Goal: Task Accomplishment & Management: Manage account settings

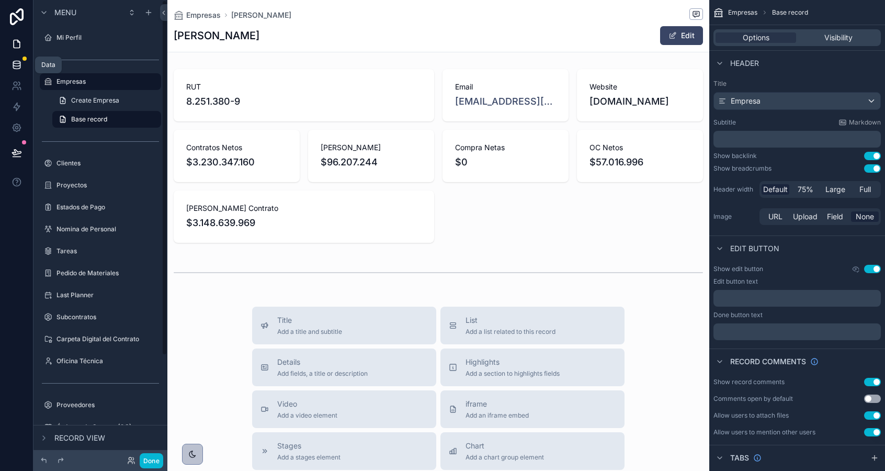
scroll to position [28, 0]
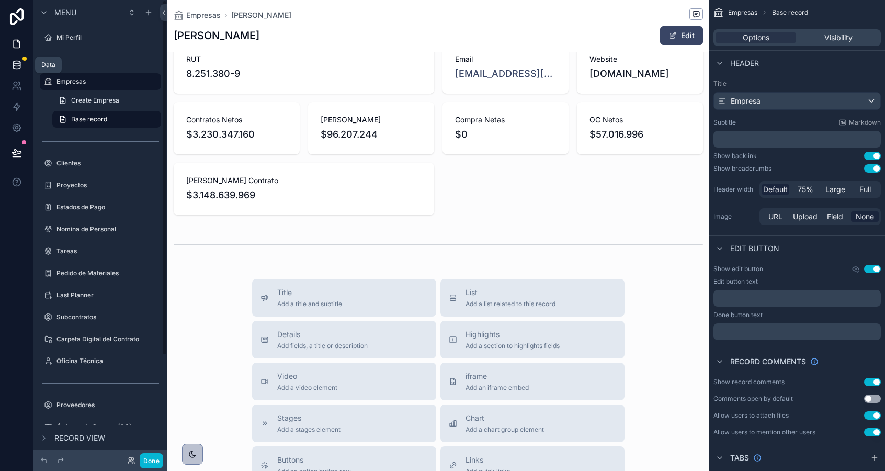
click at [17, 65] on icon at bounding box center [17, 65] width 10 height 10
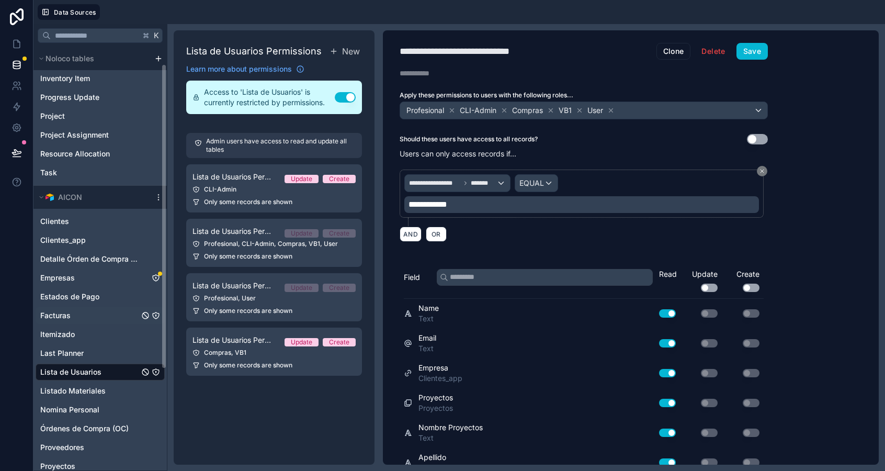
scroll to position [24, 0]
click at [109, 279] on div "Empresas" at bounding box center [100, 277] width 129 height 17
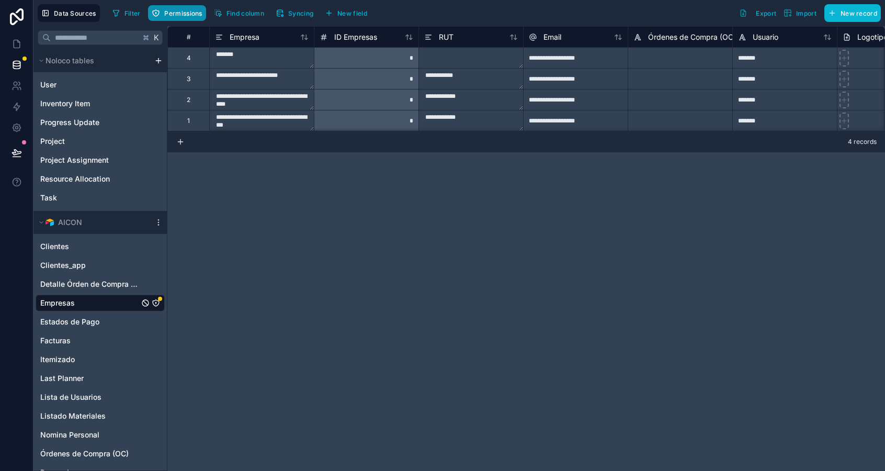
click at [178, 20] on button "Permissions" at bounding box center [177, 13] width 58 height 16
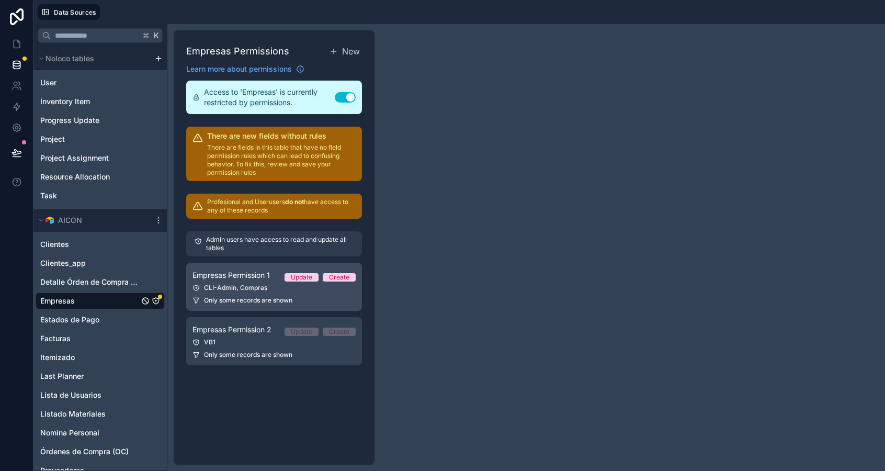
click at [243, 298] on span "Only some records are shown" at bounding box center [248, 300] width 88 height 8
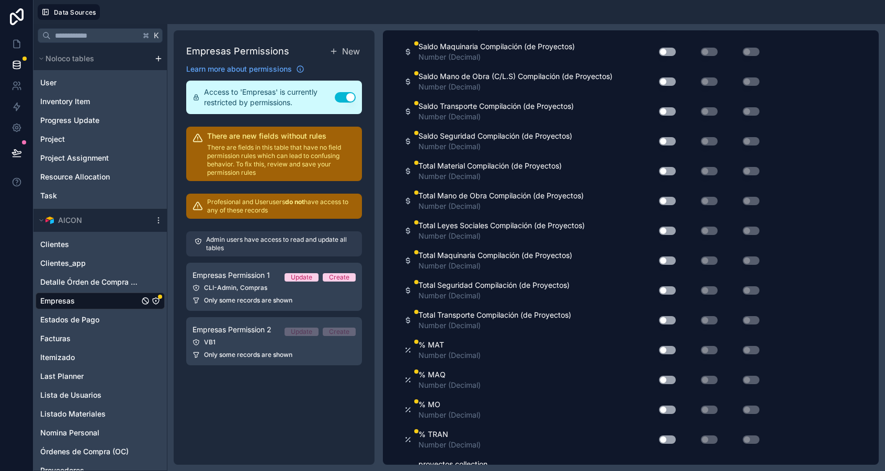
scroll to position [854, 0]
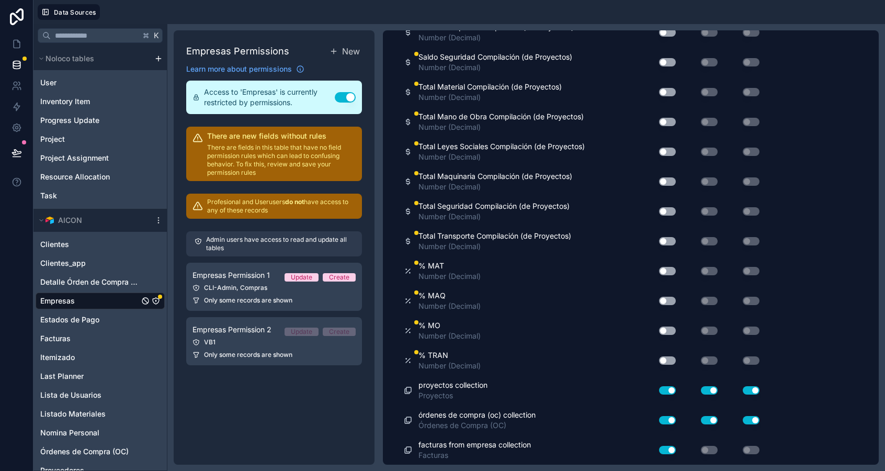
click at [666, 361] on button "Use setting" at bounding box center [667, 360] width 17 height 8
click at [668, 330] on button "Use setting" at bounding box center [667, 330] width 17 height 8
click at [667, 294] on div "Use setting" at bounding box center [663, 300] width 33 height 17
click at [667, 298] on button "Use setting" at bounding box center [667, 301] width 17 height 8
click at [668, 269] on button "Use setting" at bounding box center [667, 271] width 17 height 8
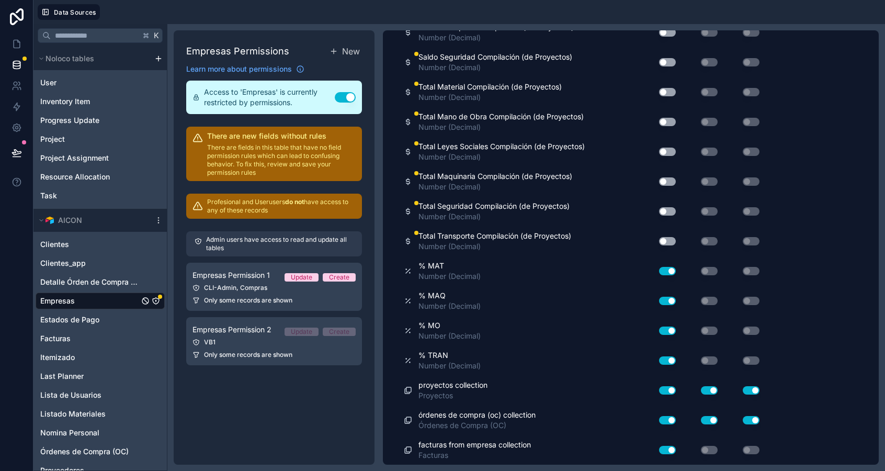
click at [668, 239] on button "Use setting" at bounding box center [667, 241] width 17 height 8
click at [668, 212] on button "Use setting" at bounding box center [667, 211] width 17 height 8
click at [668, 183] on button "Use setting" at bounding box center [667, 181] width 17 height 8
click at [667, 149] on button "Use setting" at bounding box center [667, 152] width 17 height 8
click at [667, 114] on div "Use setting" at bounding box center [663, 122] width 33 height 17
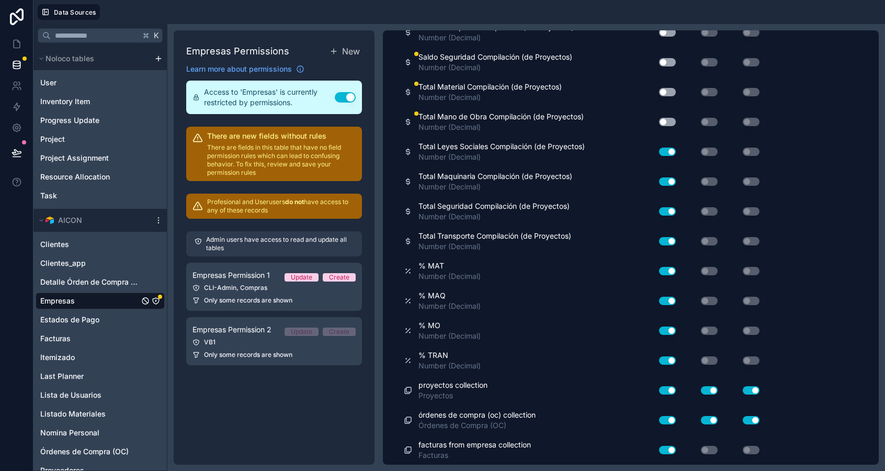
click at [664, 85] on div "Use setting" at bounding box center [663, 92] width 33 height 17
click at [665, 94] on button "Use setting" at bounding box center [667, 92] width 17 height 8
click at [666, 115] on div "Use setting" at bounding box center [663, 122] width 33 height 17
click at [666, 121] on button "Use setting" at bounding box center [667, 122] width 17 height 8
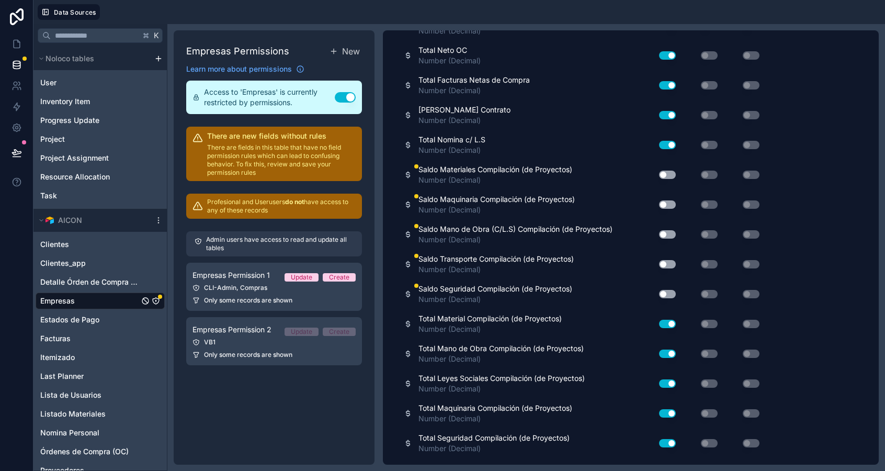
scroll to position [611, 0]
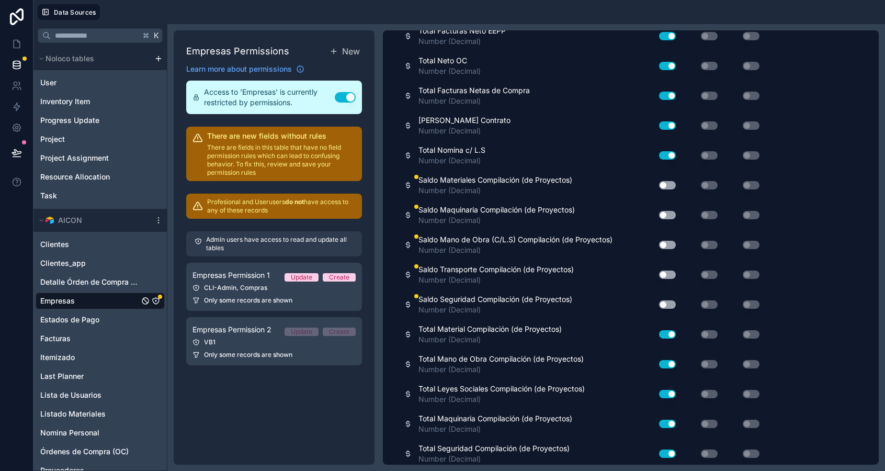
click at [664, 303] on button "Use setting" at bounding box center [667, 304] width 17 height 8
click at [671, 264] on div "Saldo Transporte Compilación (de Proyectos) Number (Decimal) Use setting Use se…" at bounding box center [584, 275] width 360 height 30
click at [671, 271] on button "Use setting" at bounding box center [667, 274] width 17 height 8
click at [671, 245] on button "Use setting" at bounding box center [667, 245] width 17 height 8
click at [669, 221] on div "Use setting" at bounding box center [663, 215] width 33 height 17
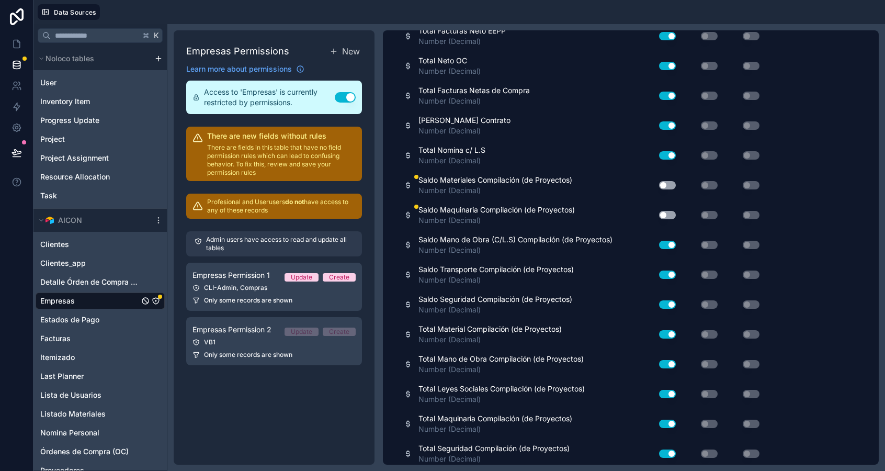
click at [669, 213] on button "Use setting" at bounding box center [667, 215] width 17 height 8
click at [669, 179] on div "Use setting" at bounding box center [663, 185] width 33 height 17
click at [671, 187] on button "Use setting" at bounding box center [667, 185] width 17 height 8
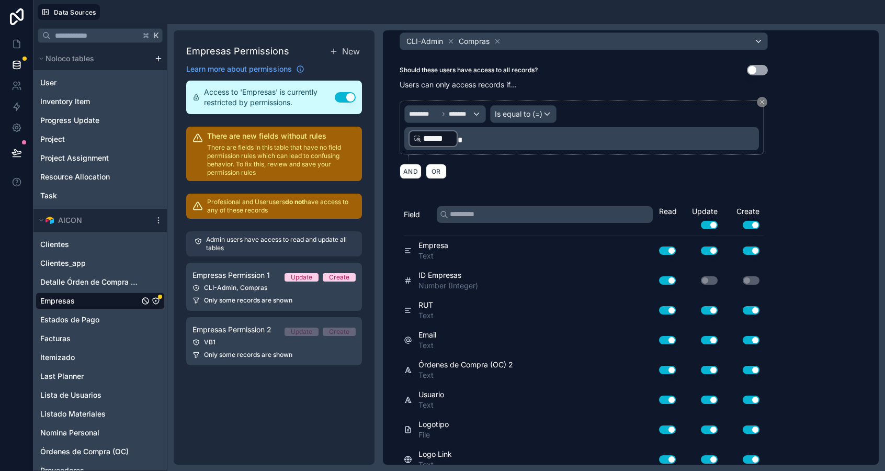
scroll to position [0, 0]
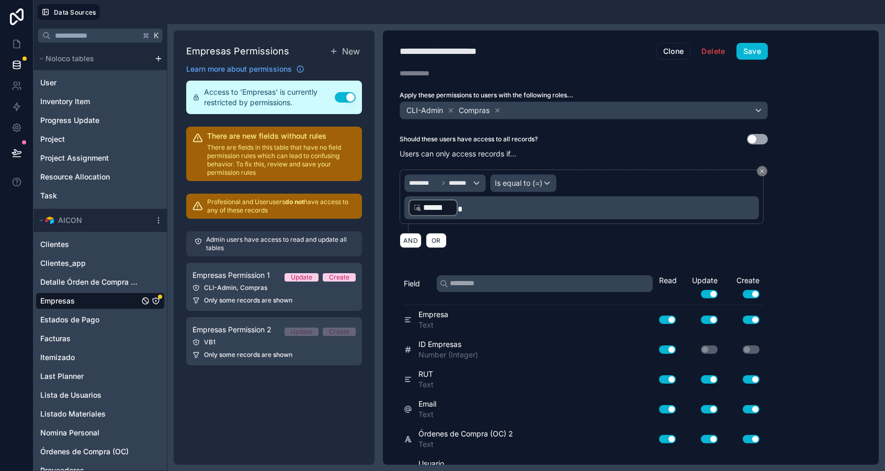
click at [751, 64] on div "**********" at bounding box center [584, 247] width 402 height 434
click at [752, 48] on button "Save" at bounding box center [752, 51] width 31 height 17
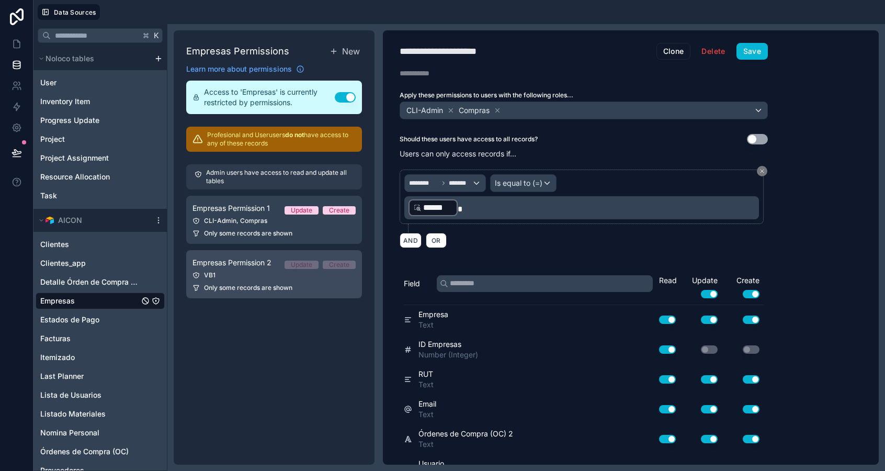
click at [284, 282] on link "Empresas Permission 2 Update Create VB1 Only some records are shown" at bounding box center [274, 274] width 176 height 48
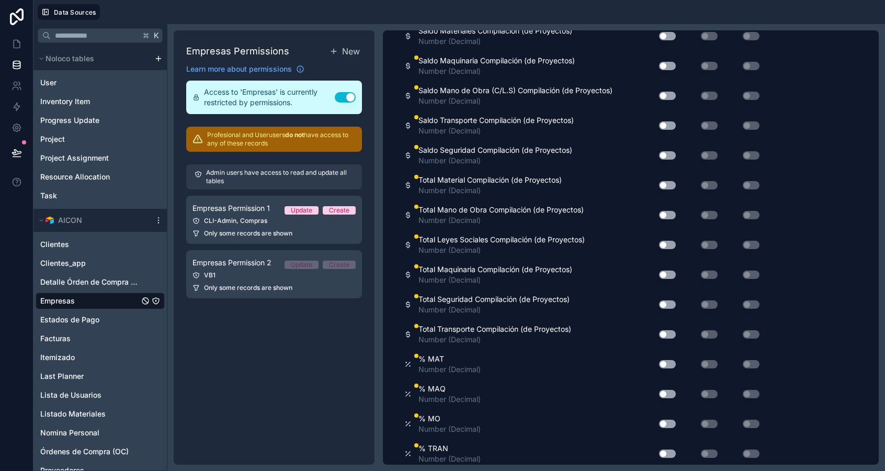
scroll to position [854, 0]
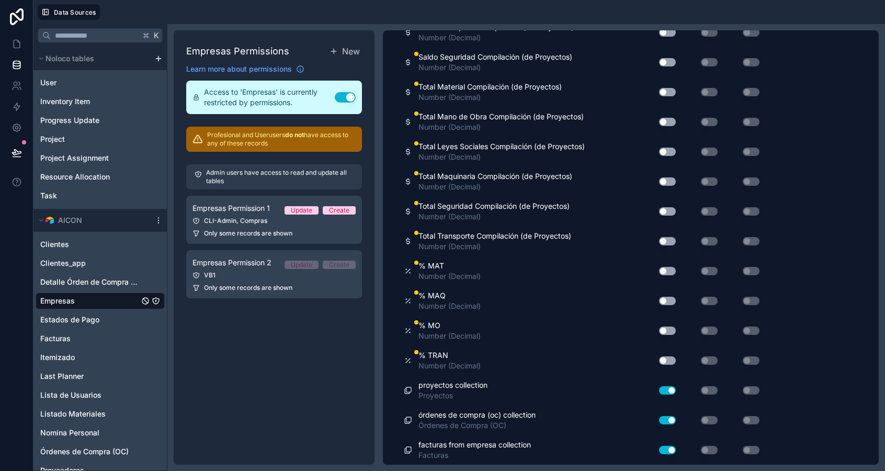
click at [665, 356] on button "Use setting" at bounding box center [667, 360] width 17 height 8
click at [670, 327] on button "Use setting" at bounding box center [667, 330] width 17 height 8
click at [670, 297] on button "Use setting" at bounding box center [667, 301] width 17 height 8
click at [668, 267] on button "Use setting" at bounding box center [667, 271] width 17 height 8
click at [668, 231] on div "Total Transporte Compilación (de Proyectos) Number (Decimal) Use setting Use se…" at bounding box center [584, 241] width 360 height 30
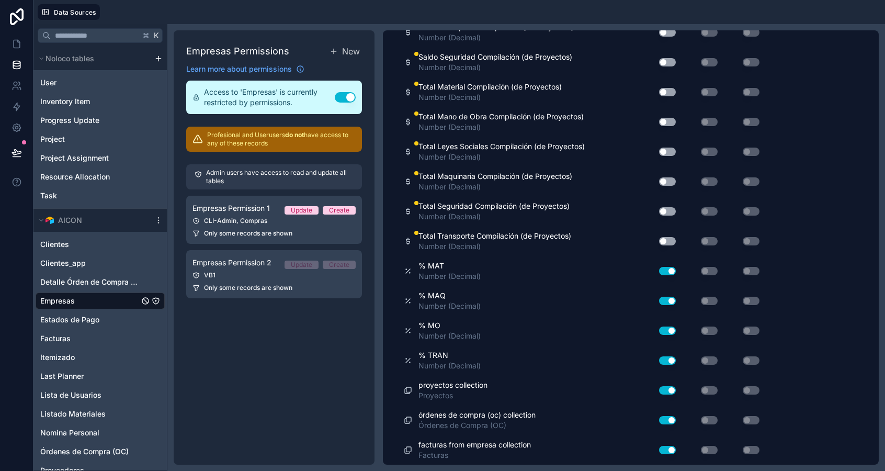
click at [669, 242] on button "Use setting" at bounding box center [667, 241] width 17 height 8
click at [670, 214] on button "Use setting" at bounding box center [667, 211] width 17 height 8
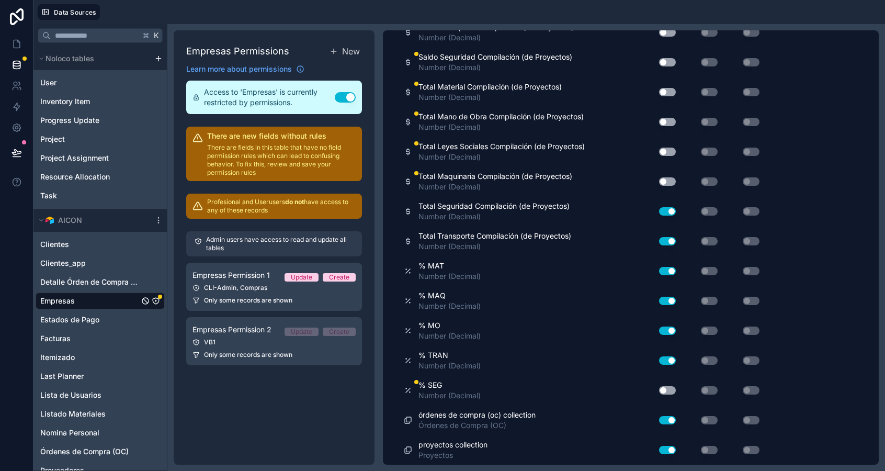
click at [669, 179] on button "Use setting" at bounding box center [667, 181] width 17 height 8
click at [669, 155] on div "Use setting" at bounding box center [663, 151] width 33 height 17
click at [667, 157] on div "Use setting" at bounding box center [663, 151] width 33 height 17
click at [667, 150] on button "Use setting" at bounding box center [667, 152] width 17 height 8
click at [667, 125] on button "Use setting" at bounding box center [667, 122] width 17 height 8
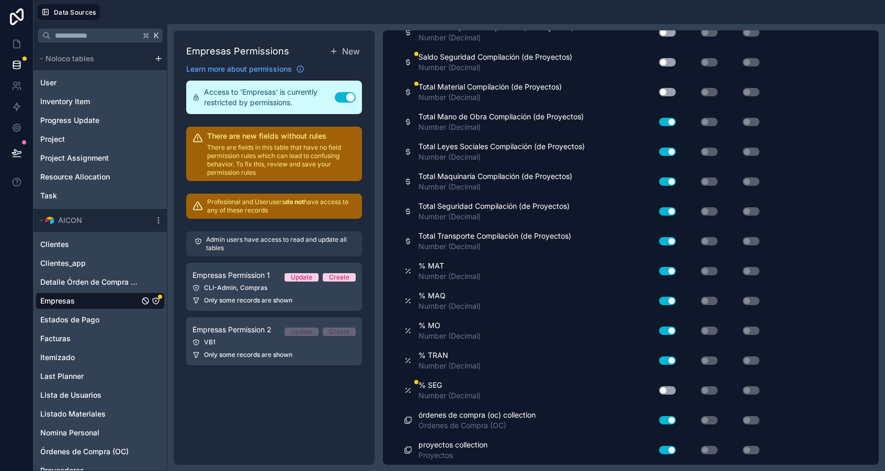
click at [665, 89] on button "Use setting" at bounding box center [667, 92] width 17 height 8
click at [665, 61] on button "Use setting" at bounding box center [667, 62] width 17 height 8
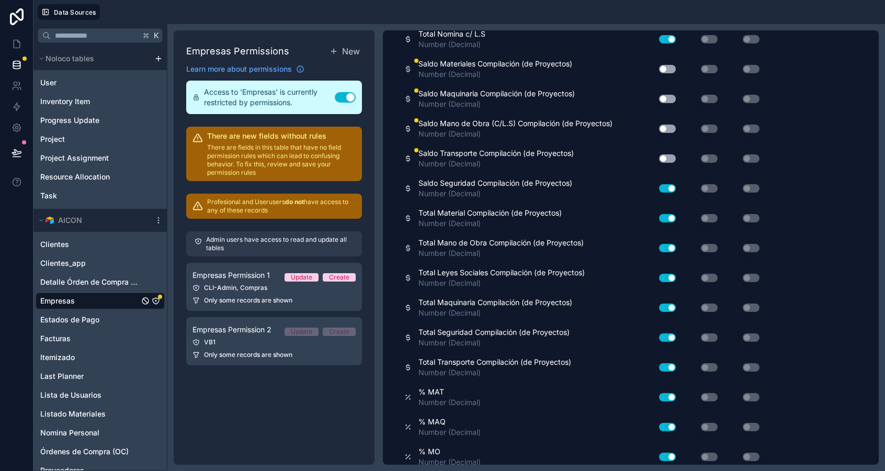
scroll to position [717, 0]
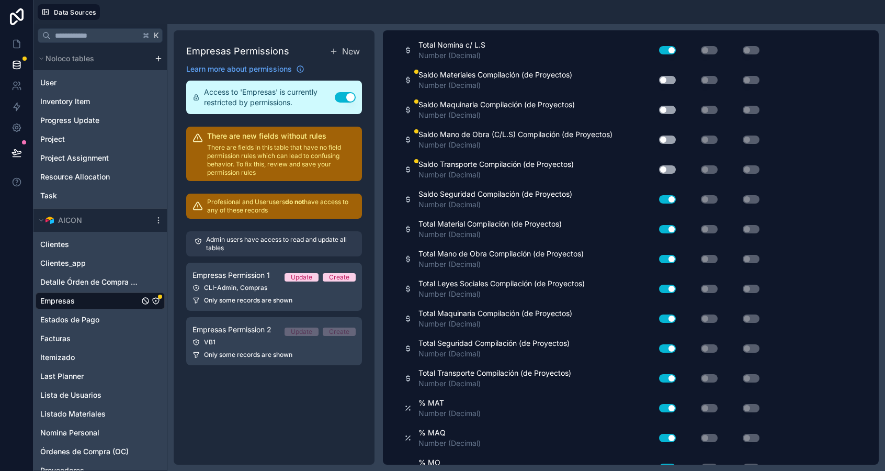
click at [665, 169] on button "Use setting" at bounding box center [667, 169] width 17 height 8
click at [666, 141] on button "Use setting" at bounding box center [667, 139] width 17 height 8
click at [670, 106] on button "Use setting" at bounding box center [667, 110] width 17 height 8
click at [666, 84] on div "Use setting" at bounding box center [663, 80] width 33 height 17
click at [666, 80] on button "Use setting" at bounding box center [667, 80] width 17 height 8
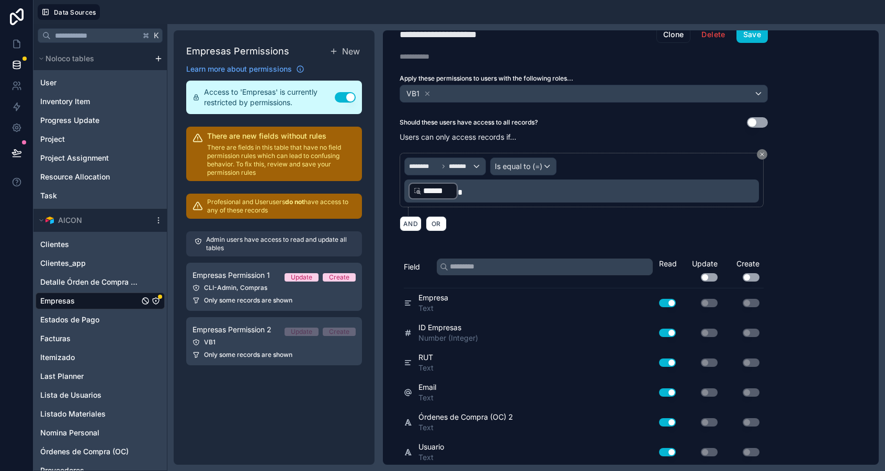
scroll to position [0, 0]
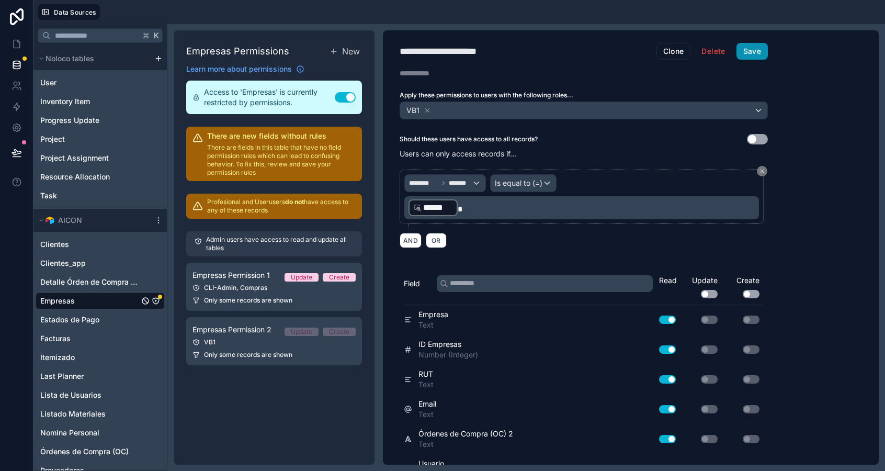
click at [747, 55] on button "Save" at bounding box center [752, 51] width 31 height 17
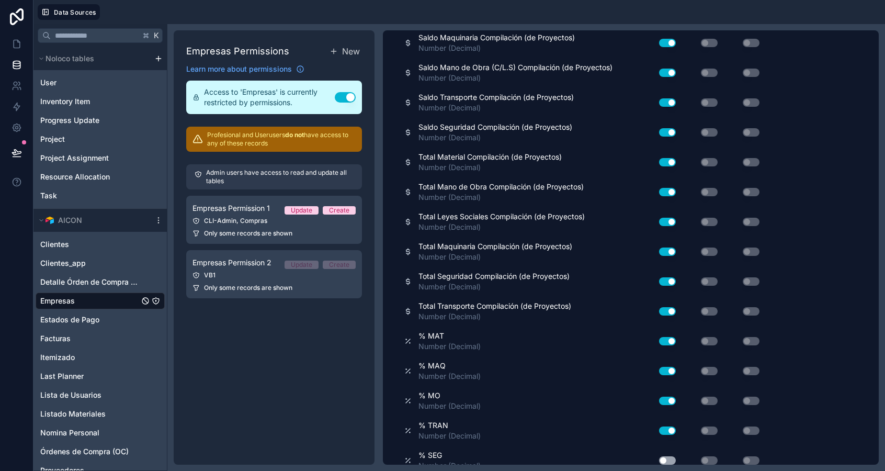
scroll to position [835, 0]
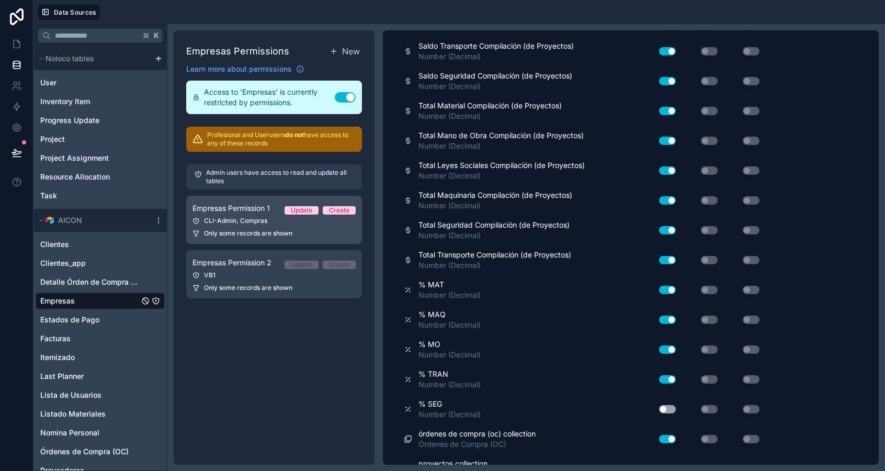
click at [260, 230] on span "Only some records are shown" at bounding box center [248, 233] width 88 height 8
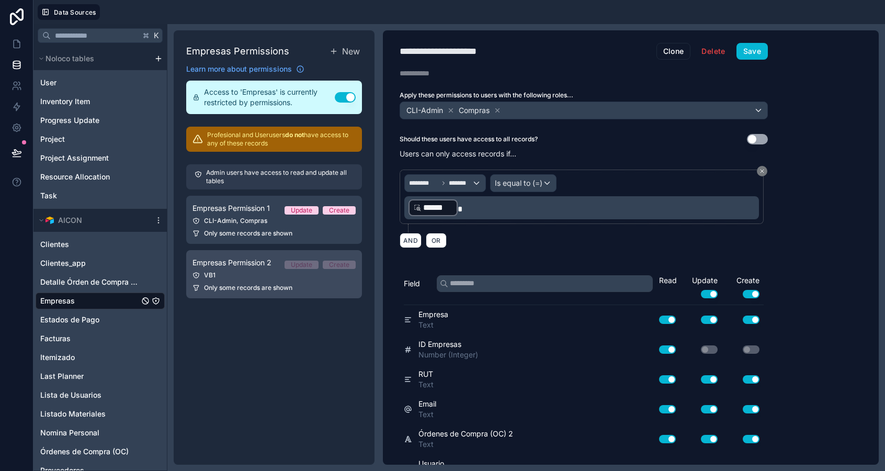
click at [244, 263] on span "Empresas Permission 2" at bounding box center [231, 262] width 79 height 10
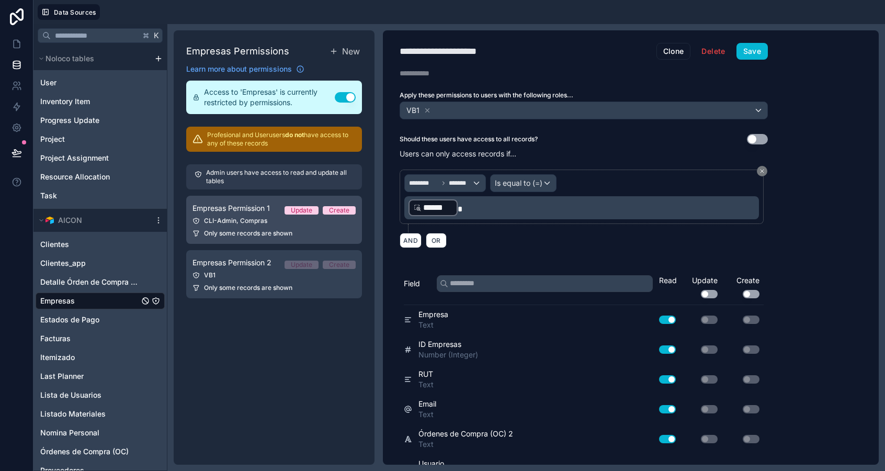
click at [240, 226] on link "Empresas Permission 1 Update Create CLI-Admin, Compras Only some records are sh…" at bounding box center [274, 220] width 176 height 48
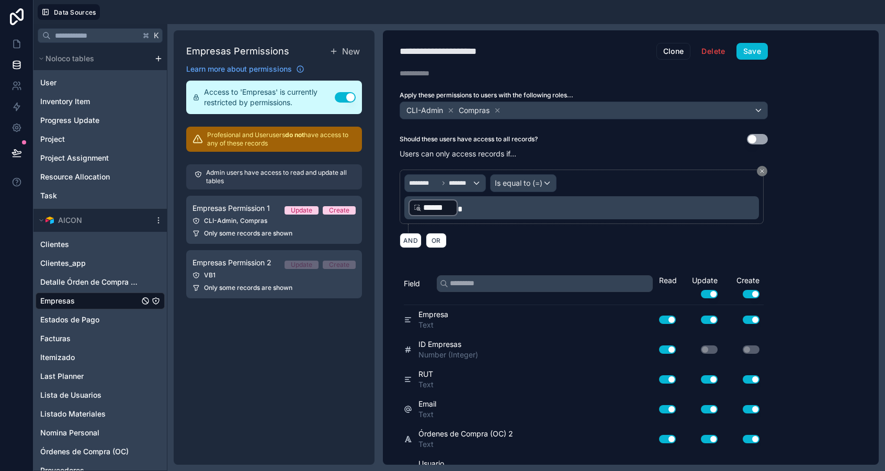
click at [236, 182] on p "Admin users have access to read and update all tables" at bounding box center [280, 176] width 148 height 17
click at [243, 270] on link "Empresas Permission 2 Update Create VB1 Only some records are shown" at bounding box center [274, 274] width 176 height 48
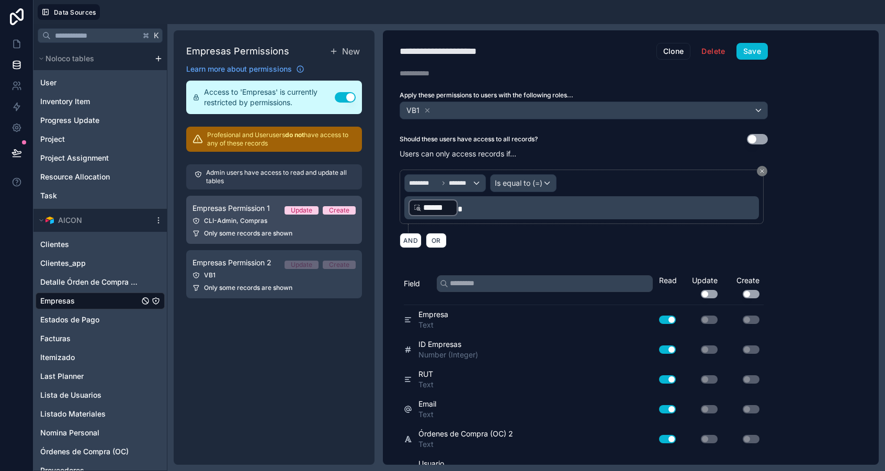
click at [248, 213] on span "Empresas Permission 1" at bounding box center [230, 208] width 77 height 10
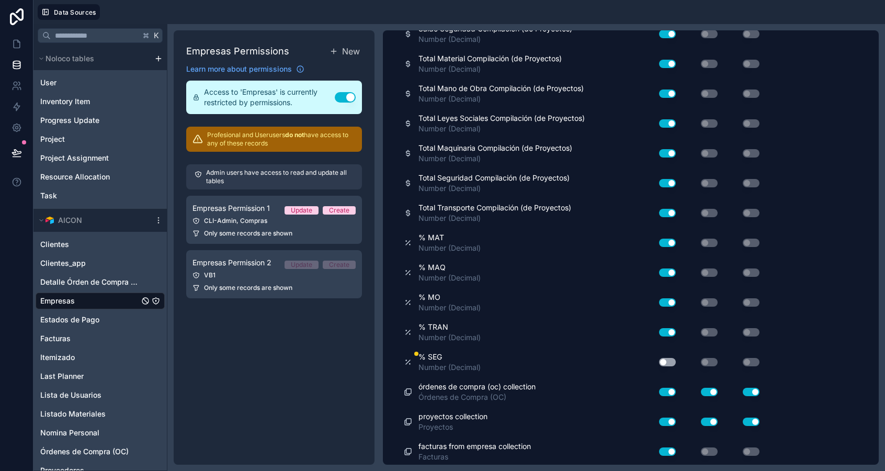
scroll to position [883, 0]
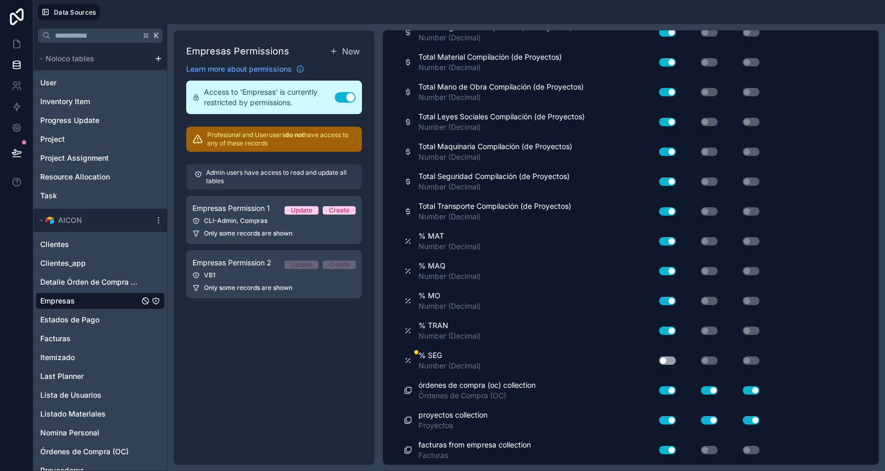
click at [670, 361] on button "Use setting" at bounding box center [667, 360] width 17 height 8
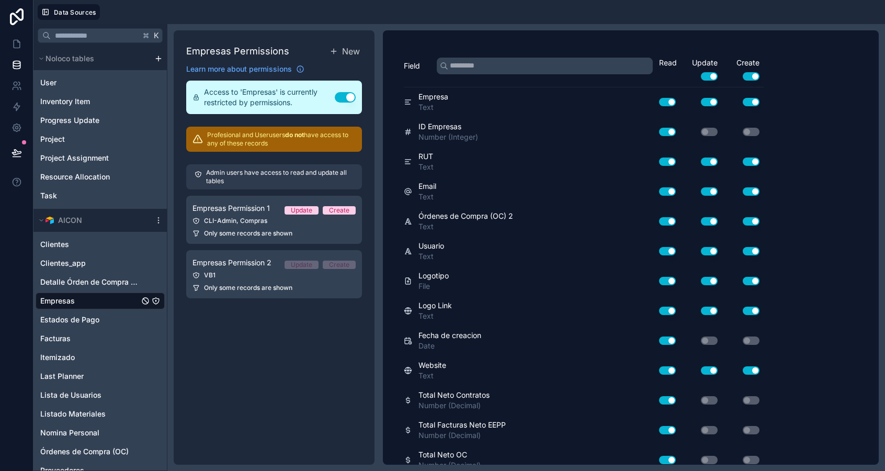
scroll to position [0, 0]
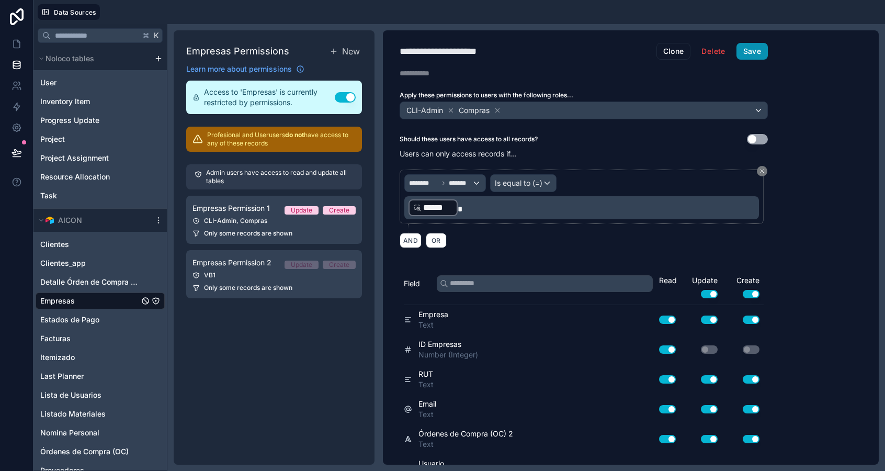
click at [745, 54] on button "Save" at bounding box center [752, 51] width 31 height 17
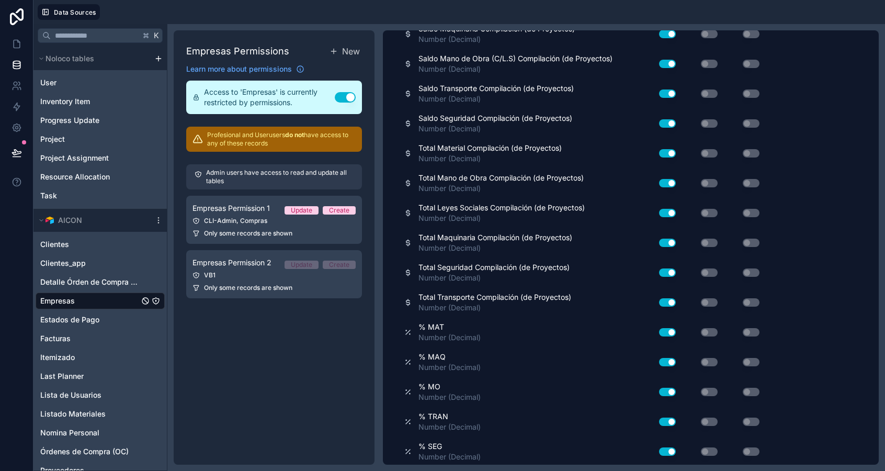
scroll to position [883, 0]
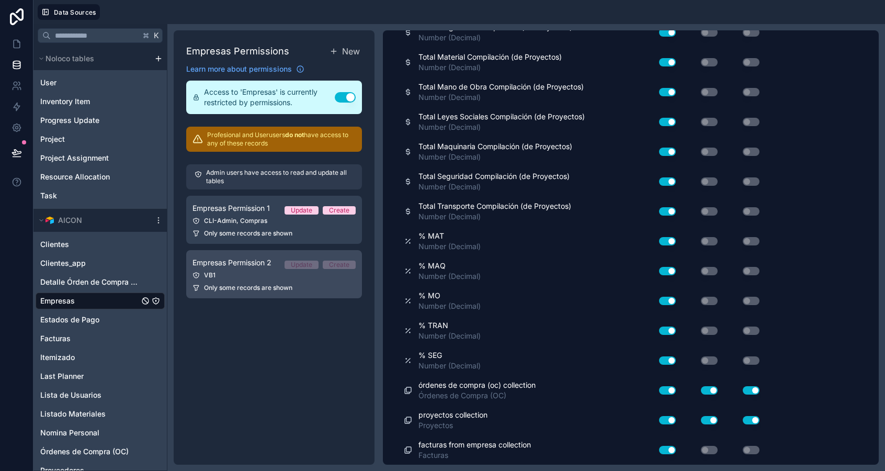
click at [266, 266] on span "Empresas Permission 2" at bounding box center [231, 262] width 79 height 10
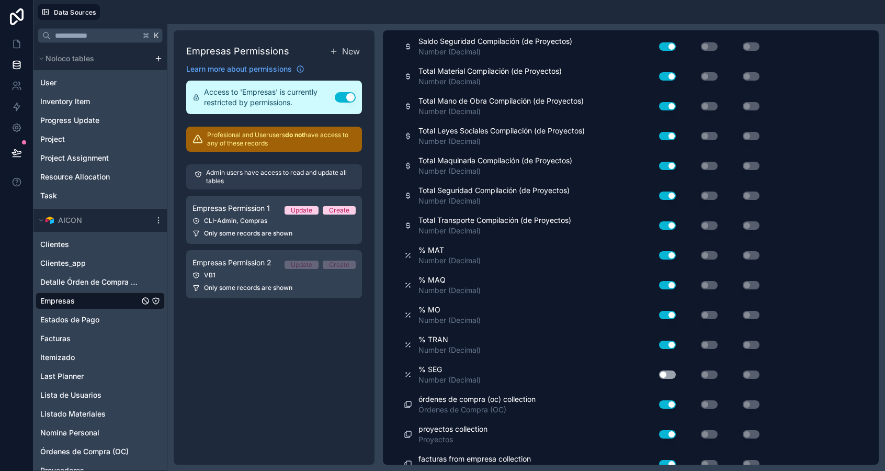
scroll to position [883, 0]
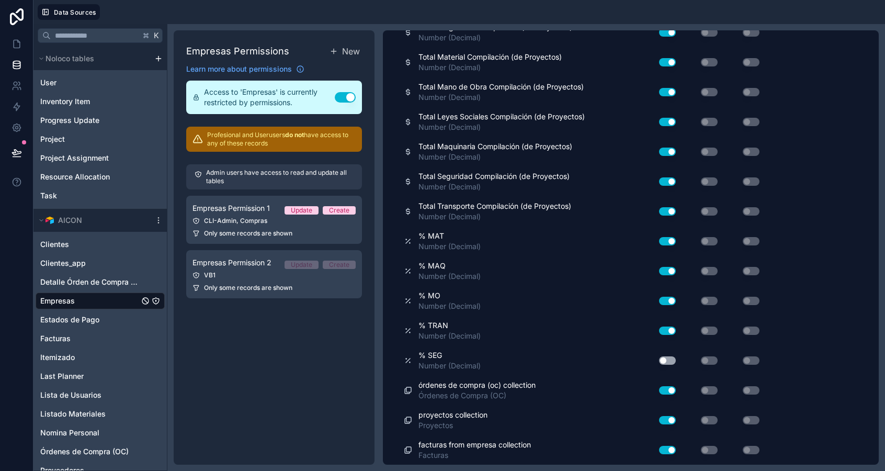
click at [666, 361] on button "Use setting" at bounding box center [667, 360] width 17 height 8
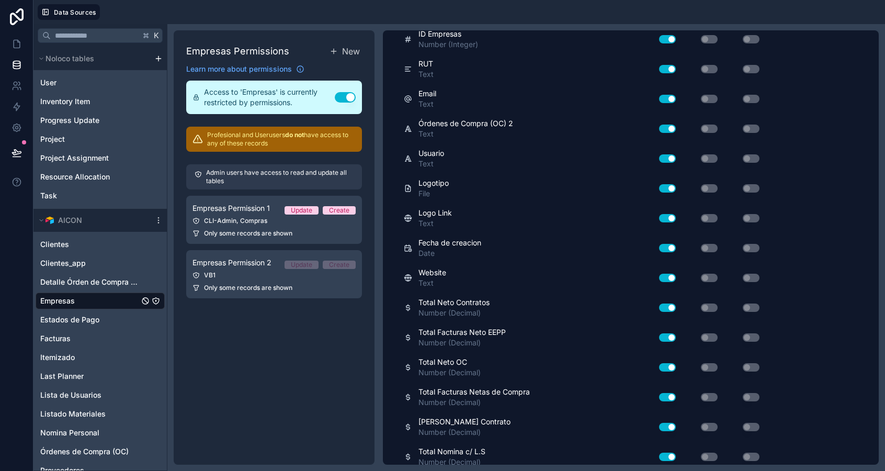
scroll to position [0, 0]
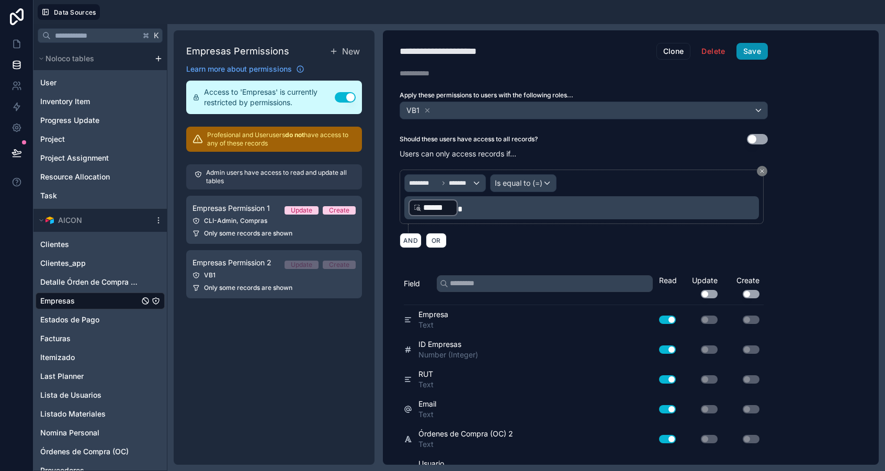
click at [755, 51] on button "Save" at bounding box center [752, 51] width 31 height 17
click at [429, 111] on icon at bounding box center [427, 110] width 7 height 7
click at [707, 51] on button "Delete" at bounding box center [713, 51] width 37 height 17
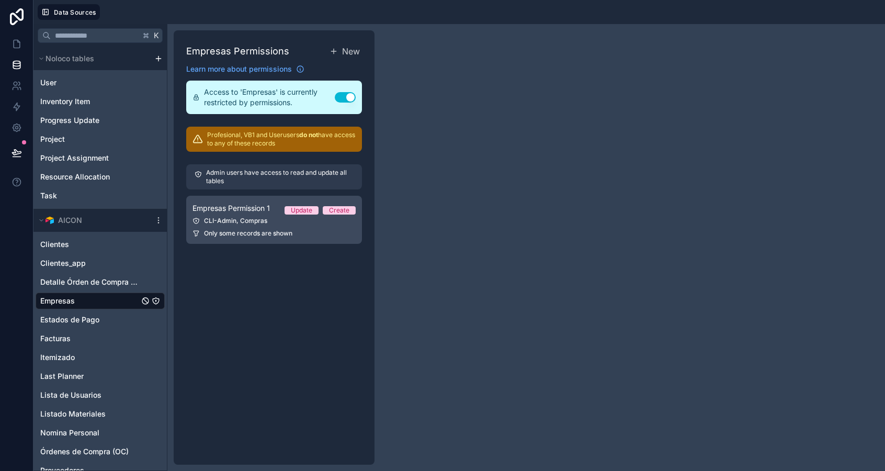
click at [254, 233] on span "Only some records are shown" at bounding box center [248, 233] width 88 height 8
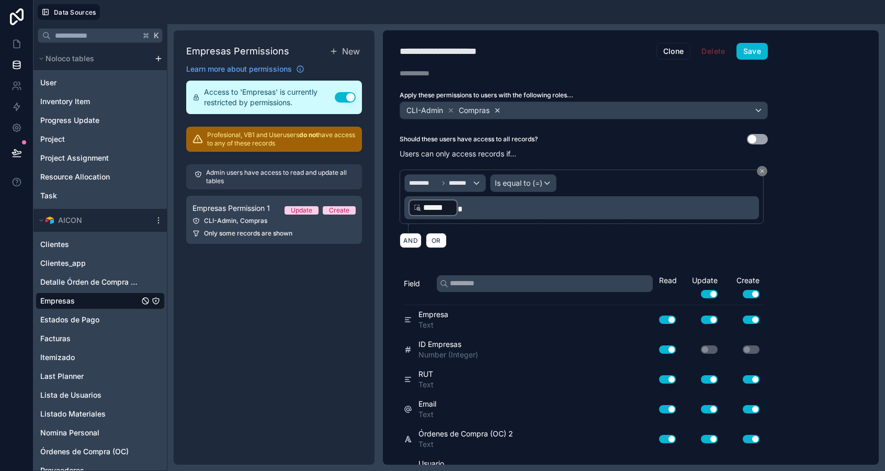
click at [498, 111] on icon at bounding box center [497, 110] width 7 height 7
click at [749, 57] on button "Save" at bounding box center [752, 51] width 31 height 17
click at [16, 98] on link at bounding box center [16, 106] width 33 height 21
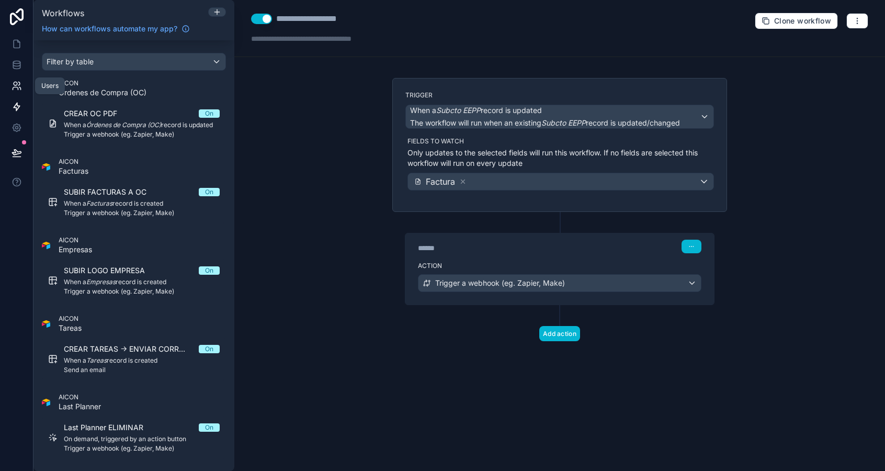
click at [17, 77] on link at bounding box center [16, 85] width 33 height 21
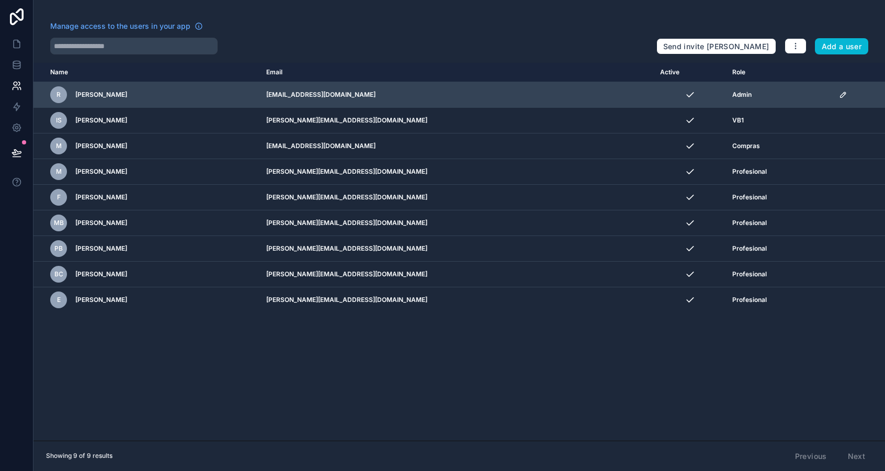
click at [839, 98] on icon "scrollable content" at bounding box center [843, 94] width 8 height 8
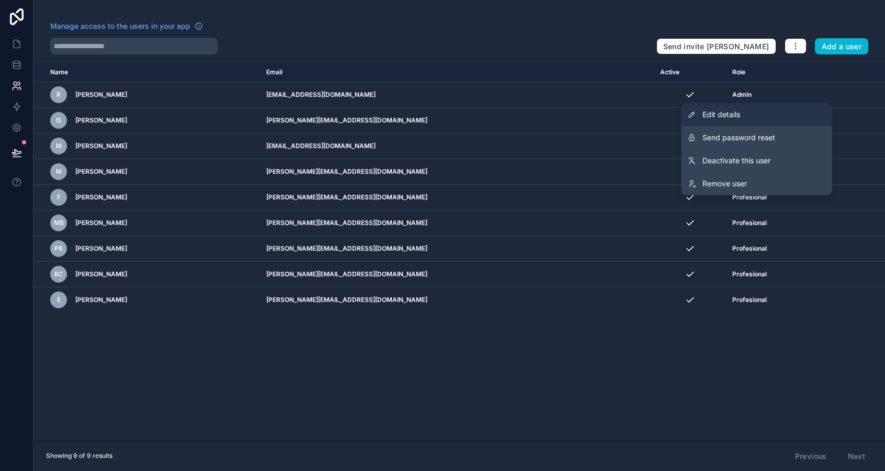
click at [712, 119] on span "Edit details" at bounding box center [722, 114] width 38 height 10
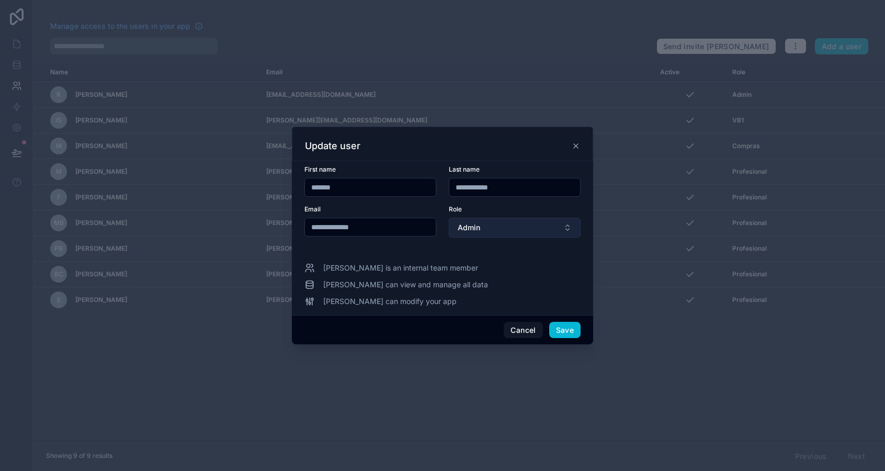
click at [494, 231] on button "Admin" at bounding box center [515, 228] width 132 height 20
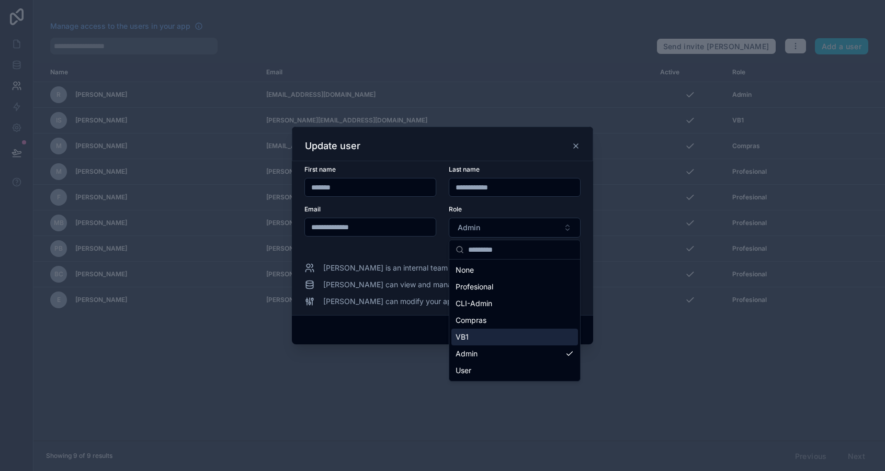
click at [491, 340] on div "VB1" at bounding box center [514, 336] width 127 height 17
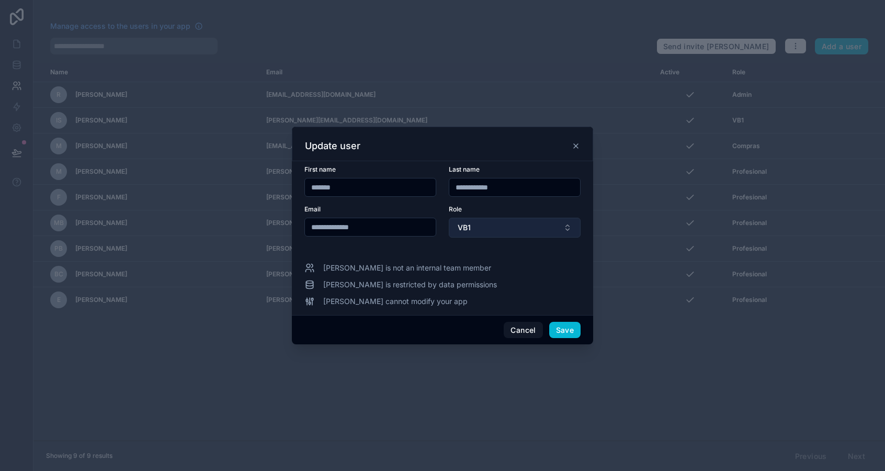
click at [470, 226] on span "VB1" at bounding box center [464, 227] width 13 height 10
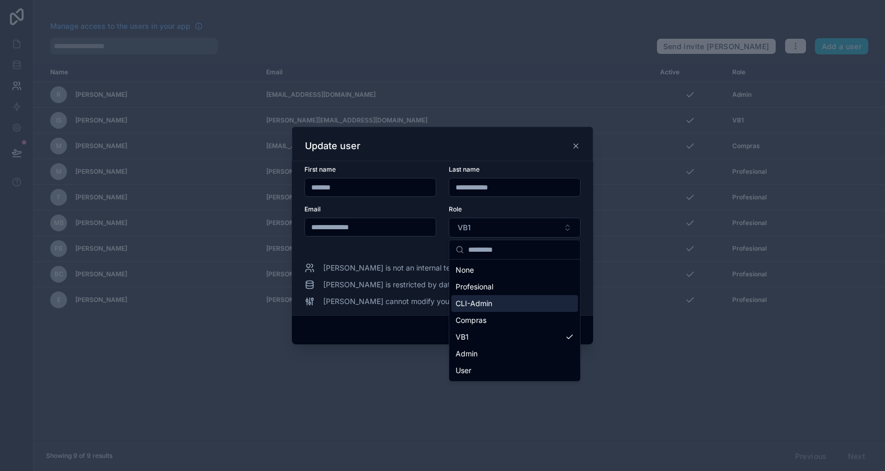
click at [496, 299] on div "CLI-Admin" at bounding box center [514, 303] width 127 height 17
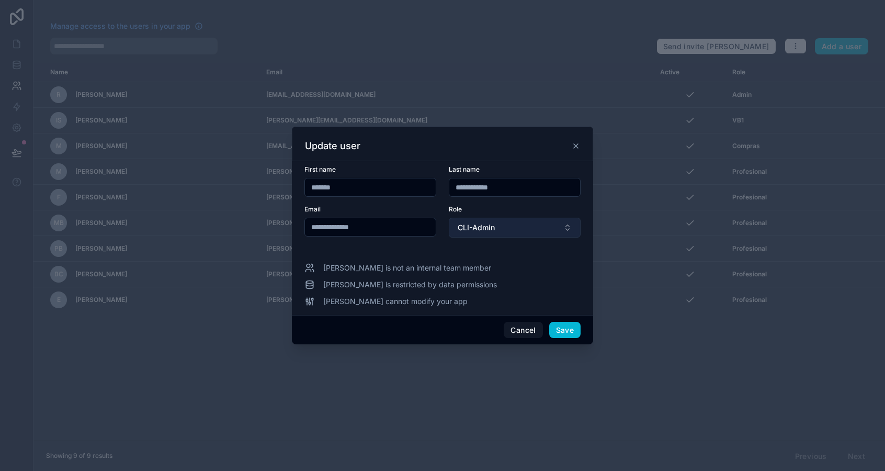
click at [488, 221] on button "CLI-Admin" at bounding box center [515, 228] width 132 height 20
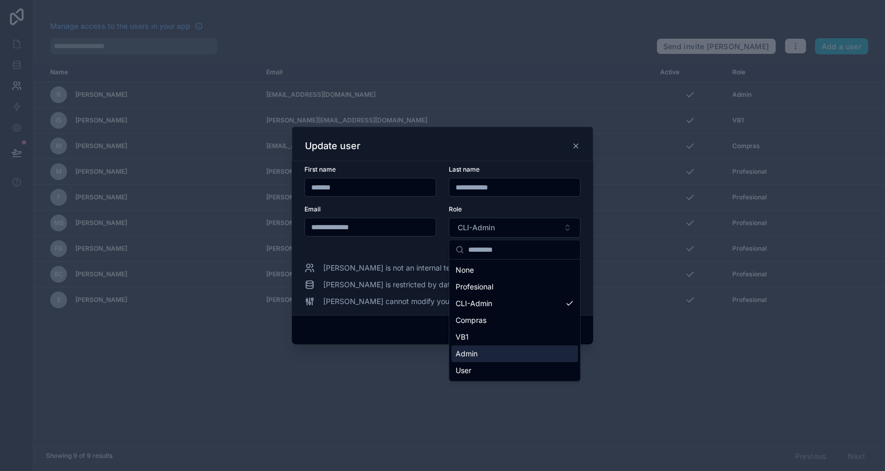
click at [508, 348] on div "Admin" at bounding box center [514, 353] width 127 height 17
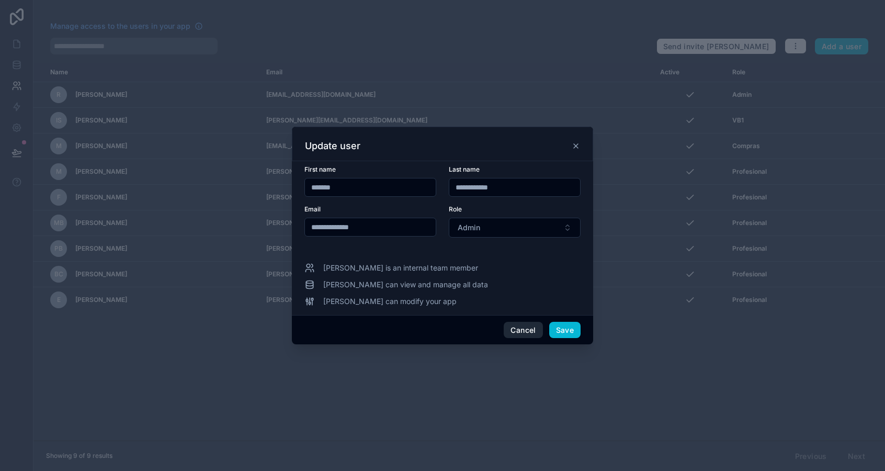
click at [528, 324] on button "Cancel" at bounding box center [523, 330] width 39 height 17
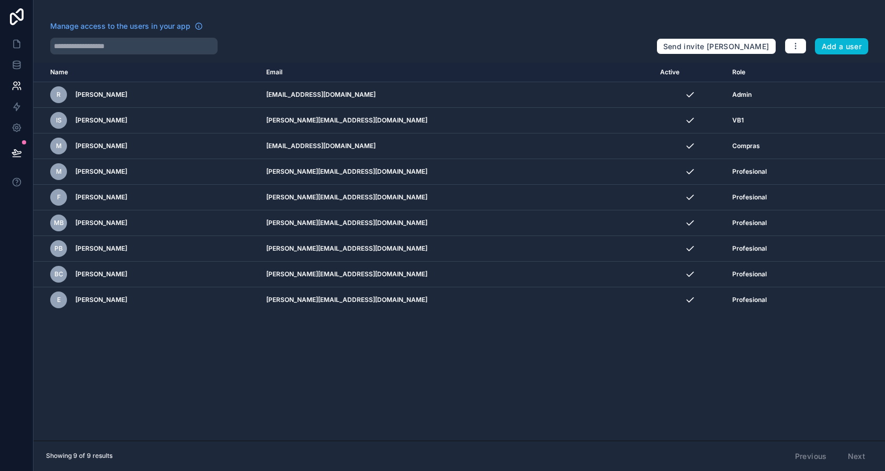
click at [542, 357] on div "Name Email Active Role [DOMAIN_NAME] R [PERSON_NAME] [EMAIL_ADDRESS][DOMAIN_NAM…" at bounding box center [459, 252] width 852 height 378
click at [795, 44] on icon "button" at bounding box center [795, 46] width 8 height 8
click at [567, 40] on div at bounding box center [349, 46] width 598 height 17
click at [13, 146] on button at bounding box center [16, 152] width 23 height 29
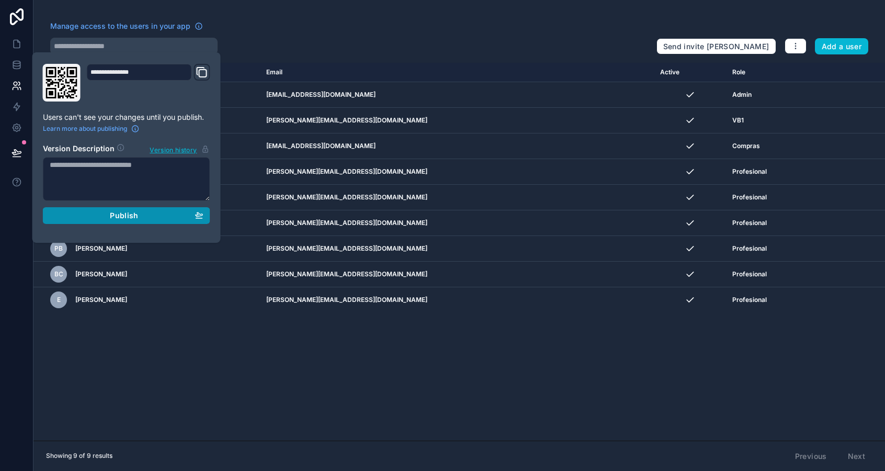
click at [83, 217] on div "Publish" at bounding box center [127, 215] width 154 height 9
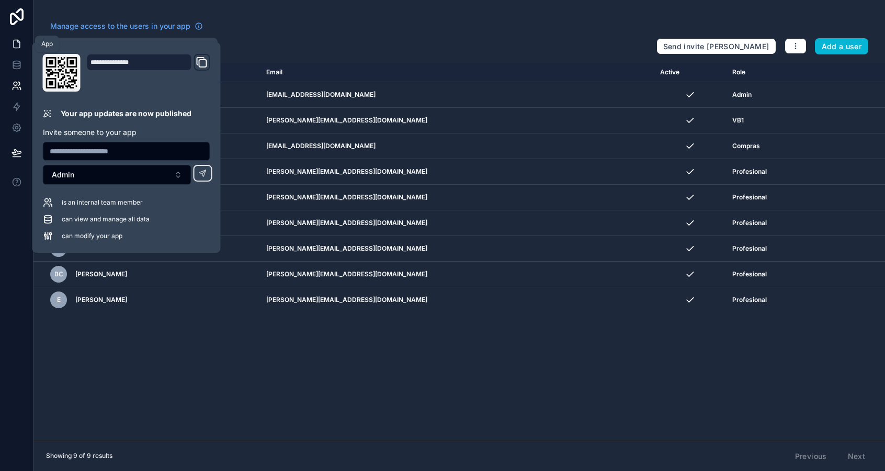
click at [18, 44] on icon at bounding box center [17, 44] width 10 height 10
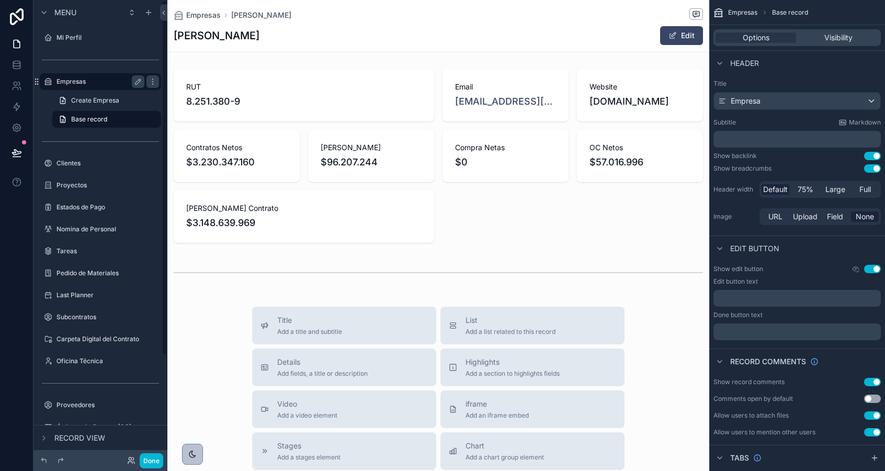
click at [86, 78] on label "Empresas" at bounding box center [98, 81] width 84 height 8
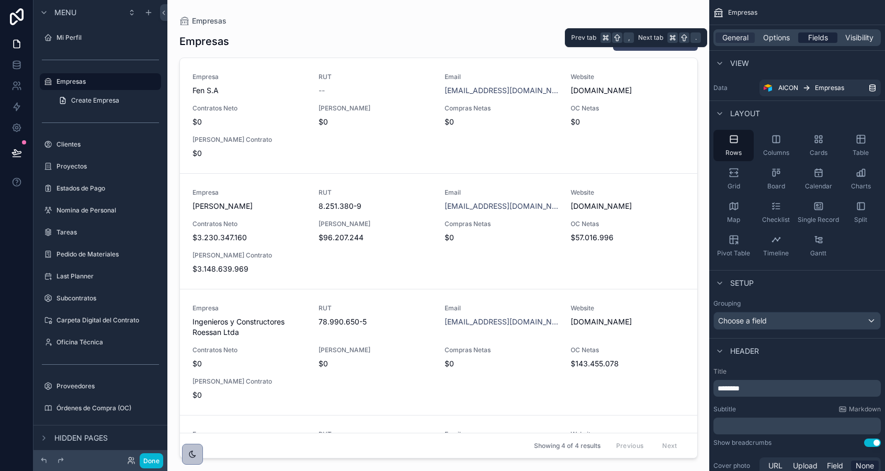
click at [824, 39] on span "Fields" at bounding box center [818, 37] width 20 height 10
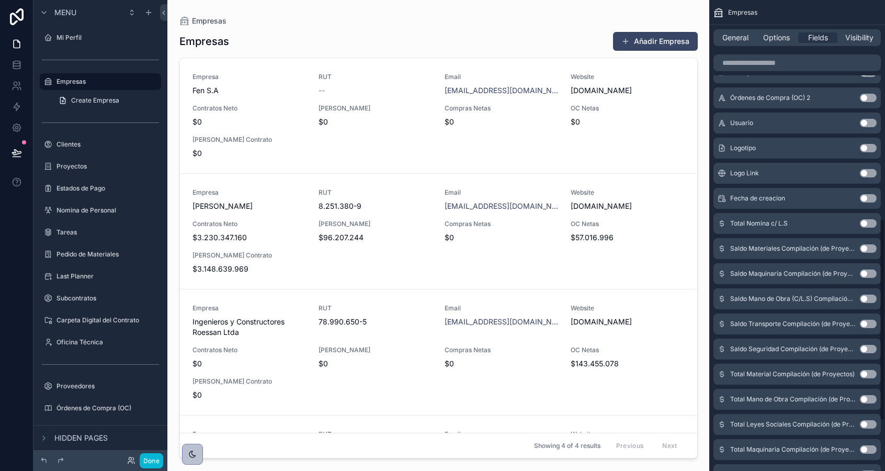
scroll to position [627, 0]
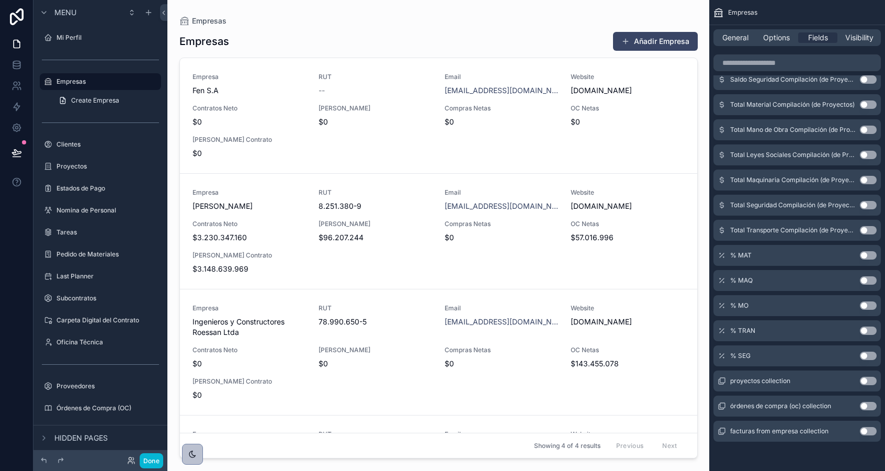
click at [865, 257] on button "Use setting" at bounding box center [868, 255] width 17 height 8
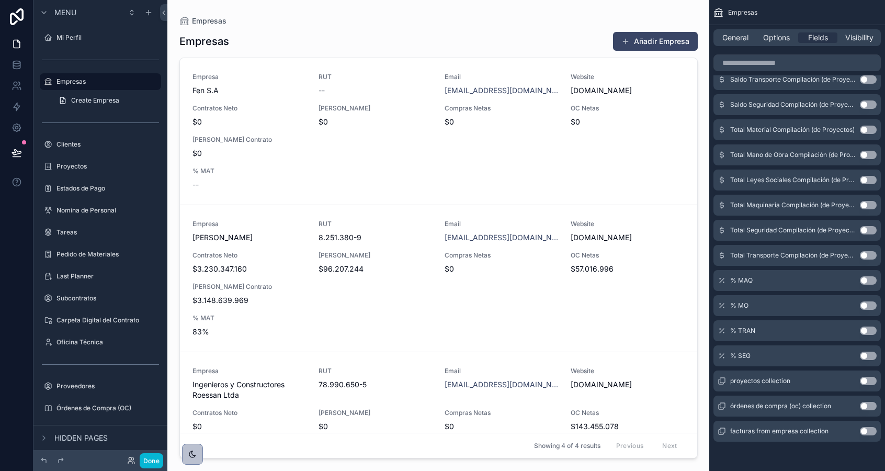
click at [867, 281] on button "Use setting" at bounding box center [868, 280] width 17 height 8
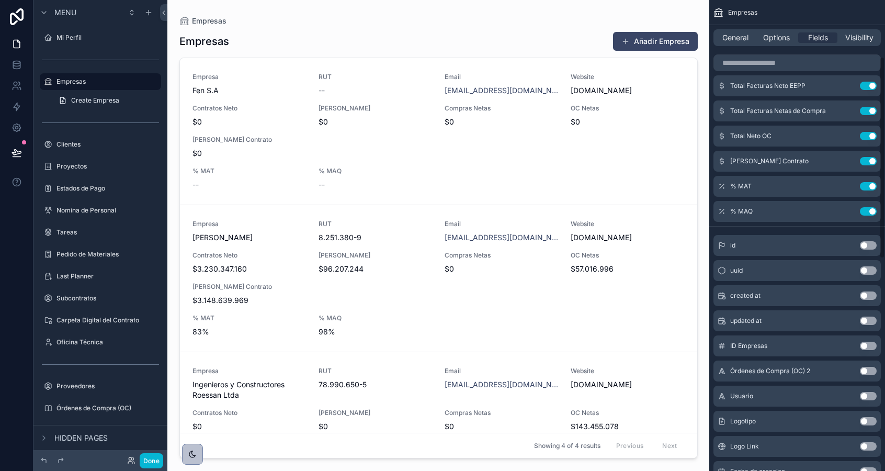
scroll to position [131, 0]
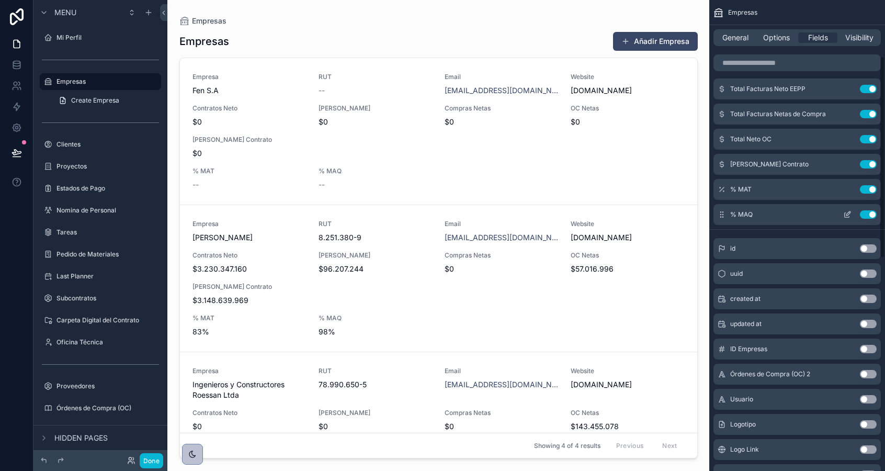
click at [868, 219] on div "% MAQ Use setting" at bounding box center [796, 214] width 167 height 21
click at [868, 187] on button "Use setting" at bounding box center [868, 189] width 17 height 8
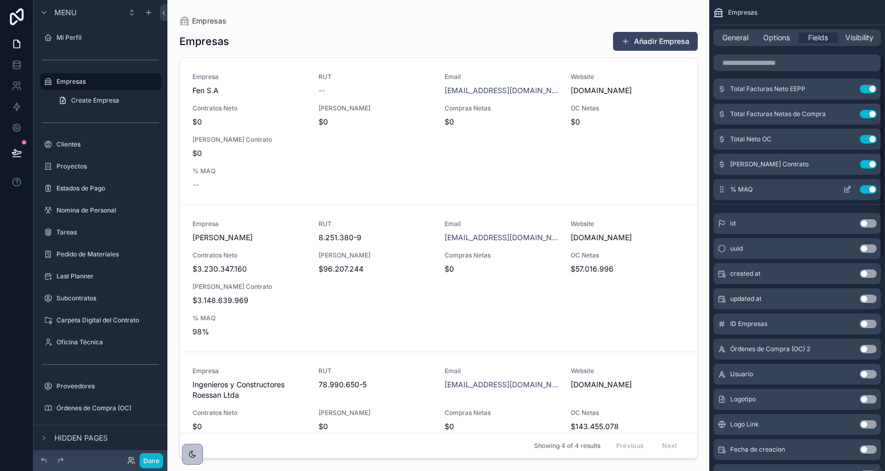
click at [868, 190] on button "Use setting" at bounding box center [868, 189] width 17 height 8
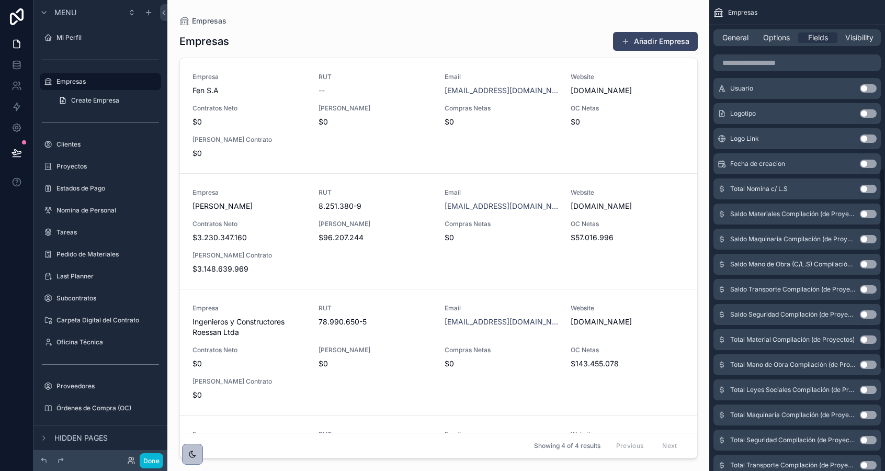
scroll to position [397, 0]
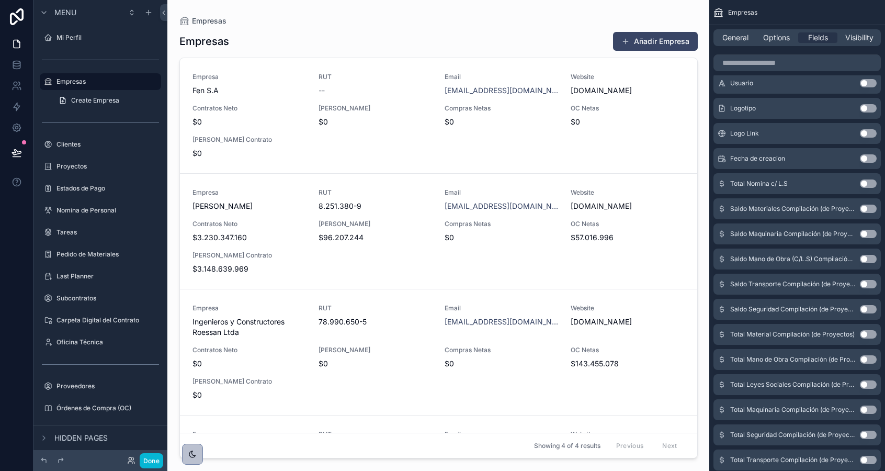
click at [868, 209] on button "Use setting" at bounding box center [868, 209] width 17 height 8
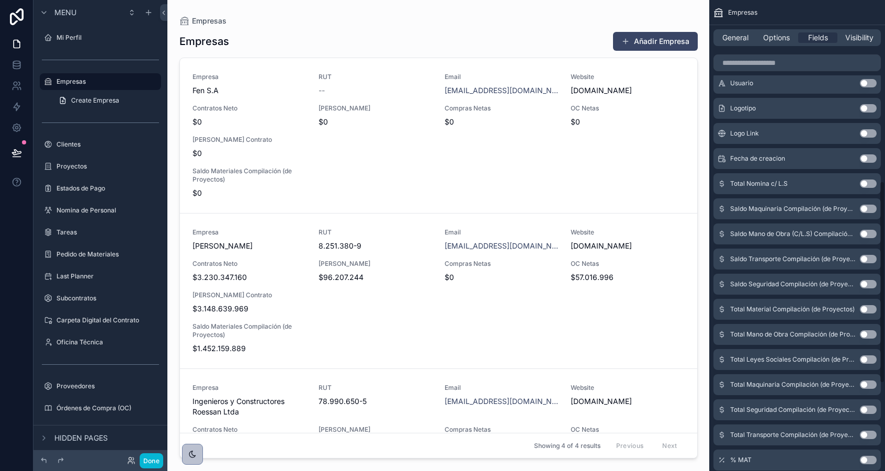
click at [870, 211] on button "Use setting" at bounding box center [868, 209] width 17 height 8
click at [869, 208] on button "Use setting" at bounding box center [868, 209] width 17 height 8
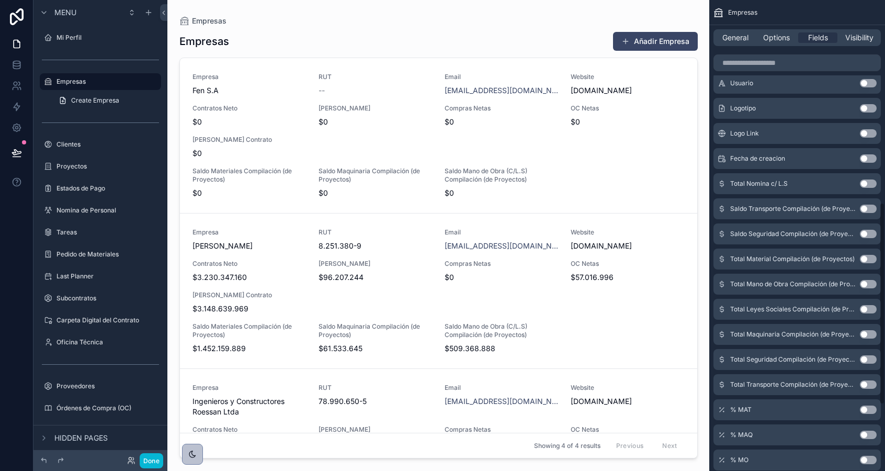
click at [869, 209] on button "Use setting" at bounding box center [868, 209] width 17 height 8
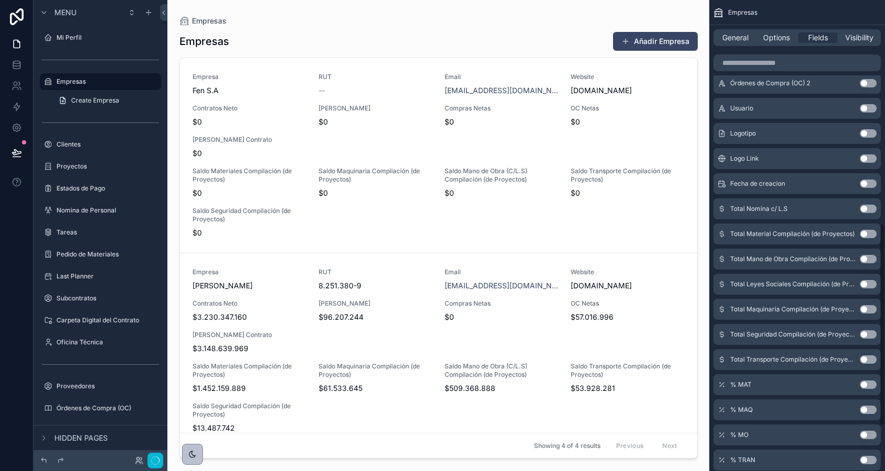
scroll to position [523, 0]
click at [864, 358] on button "Use setting" at bounding box center [868, 359] width 17 height 8
click at [865, 358] on button "Use setting" at bounding box center [868, 359] width 17 height 8
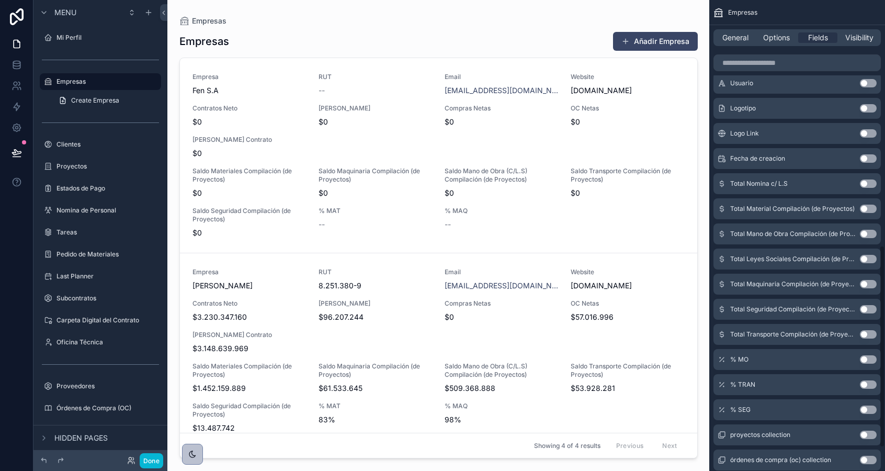
click at [865, 358] on button "Use setting" at bounding box center [868, 359] width 17 height 8
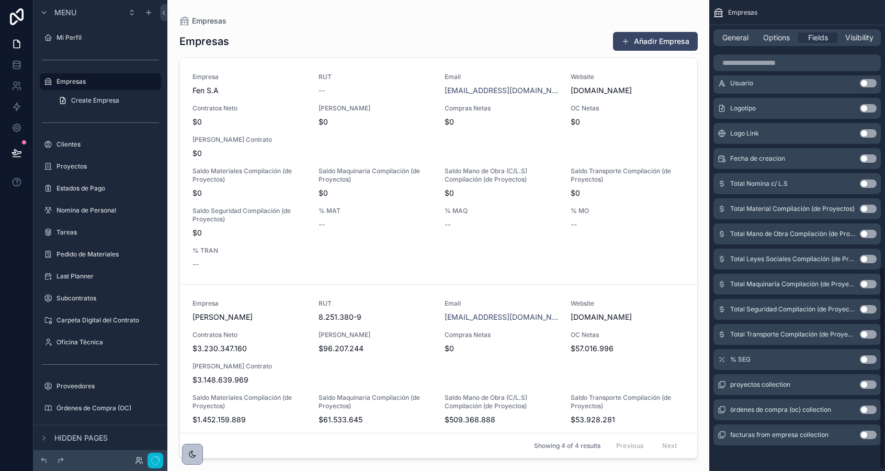
click at [865, 358] on button "Use setting" at bounding box center [868, 359] width 17 height 8
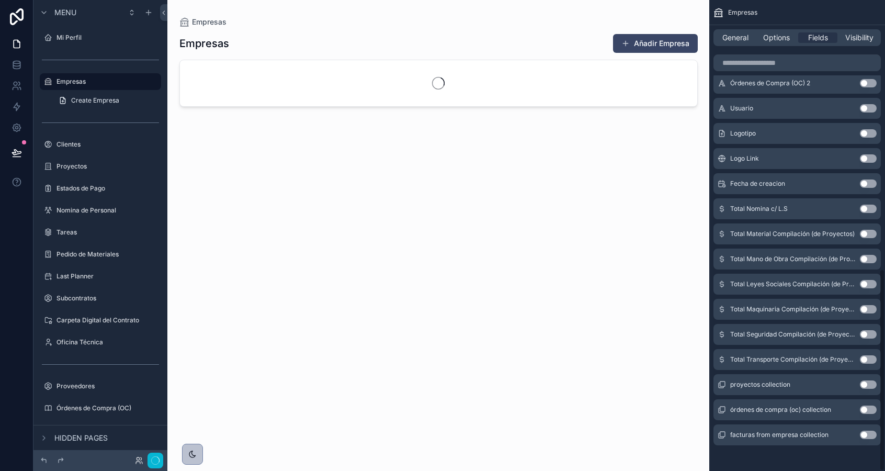
scroll to position [627, 0]
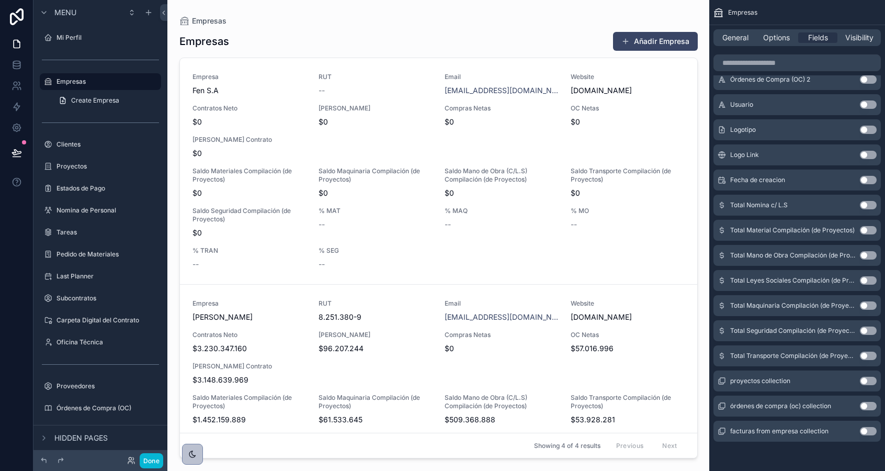
click at [446, 228] on div "scrollable content" at bounding box center [438, 229] width 535 height 458
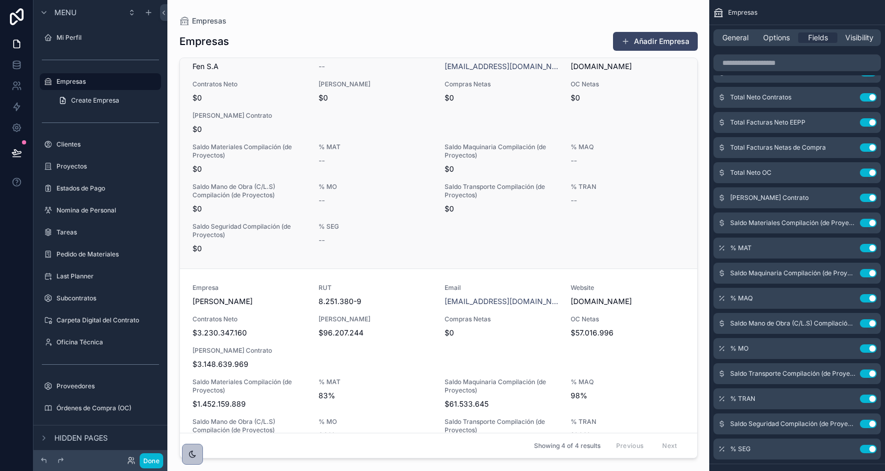
scroll to position [30, 0]
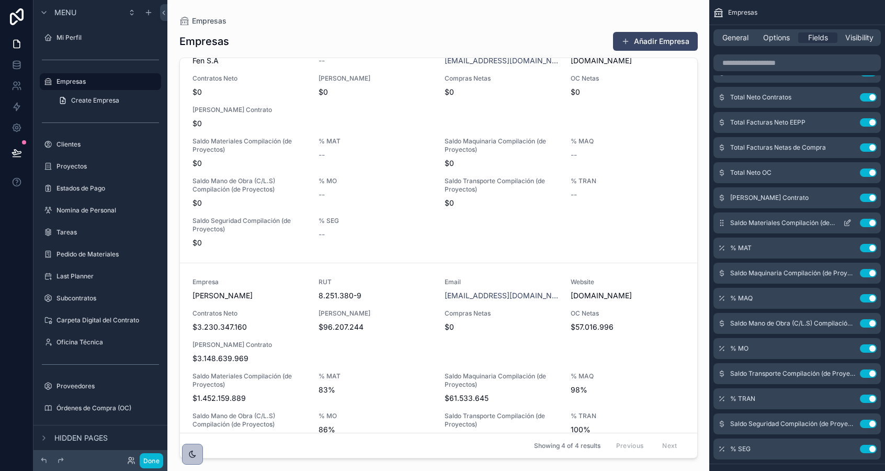
click at [849, 221] on icon "scrollable content" at bounding box center [849, 220] width 1 height 1
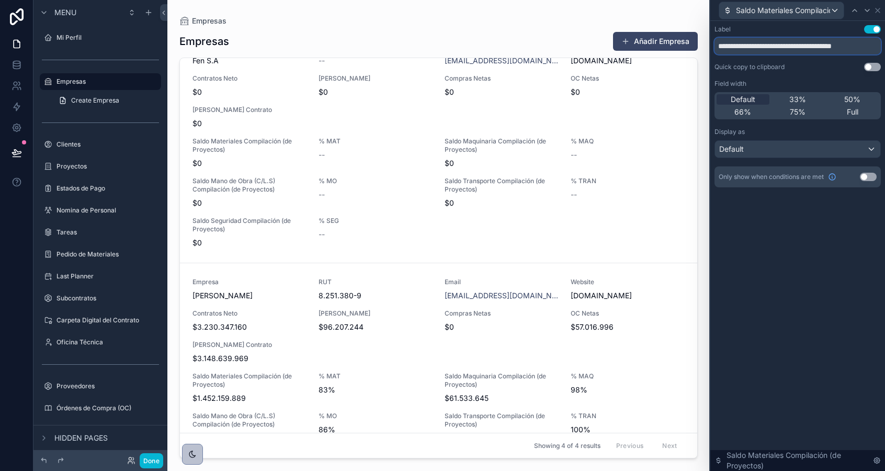
drag, startPoint x: 779, startPoint y: 46, endPoint x: 903, endPoint y: 107, distance: 138.5
click at [885, 107] on html "**********" at bounding box center [442, 235] width 885 height 471
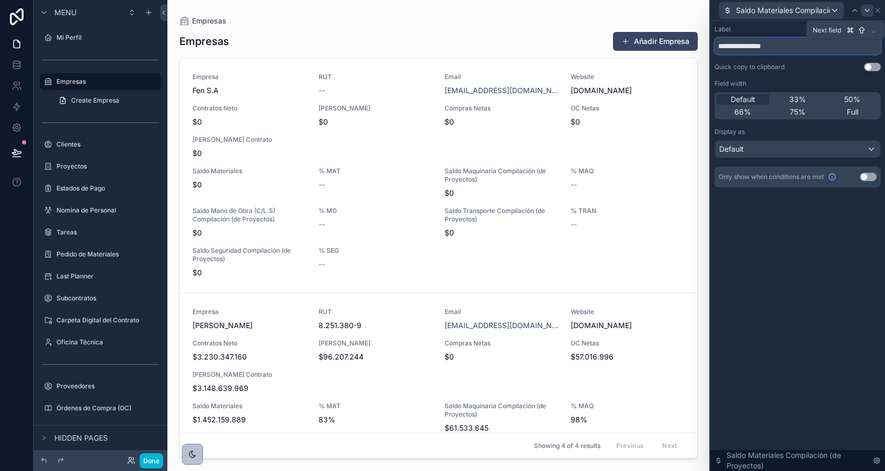
type input "**********"
click at [868, 10] on icon at bounding box center [867, 10] width 8 height 8
click at [734, 47] on input "*****" at bounding box center [798, 46] width 166 height 17
type input "**********"
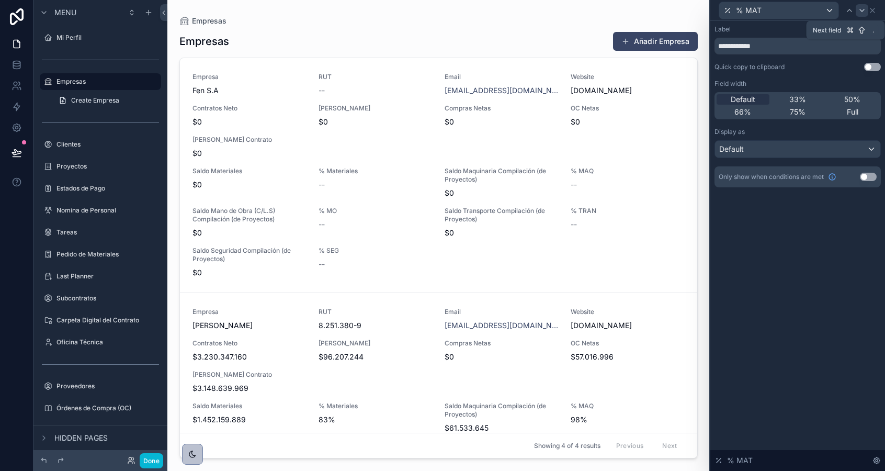
click at [863, 10] on icon at bounding box center [862, 10] width 4 height 2
drag, startPoint x: 778, startPoint y: 48, endPoint x: 824, endPoint y: 92, distance: 63.3
click at [822, 90] on div "**********" at bounding box center [798, 106] width 166 height 162
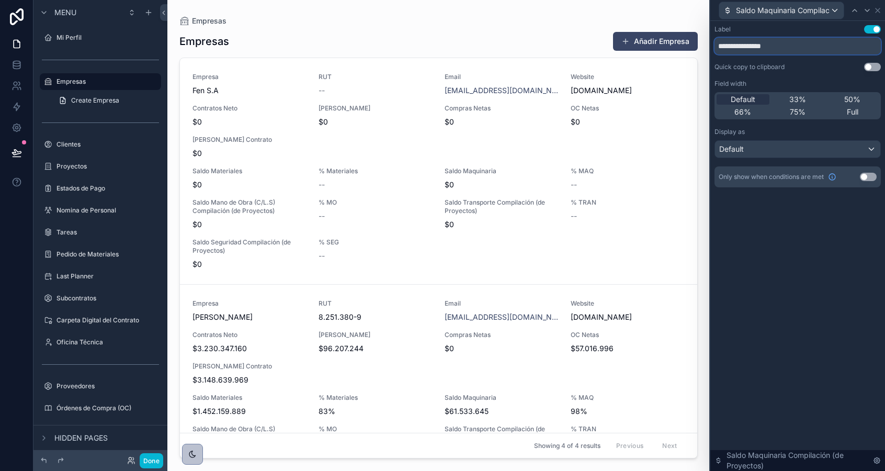
click at [761, 44] on input "**********" at bounding box center [798, 46] width 166 height 17
type input "**********"
click at [867, 8] on icon at bounding box center [867, 10] width 8 height 8
click at [735, 43] on input "*****" at bounding box center [798, 46] width 166 height 17
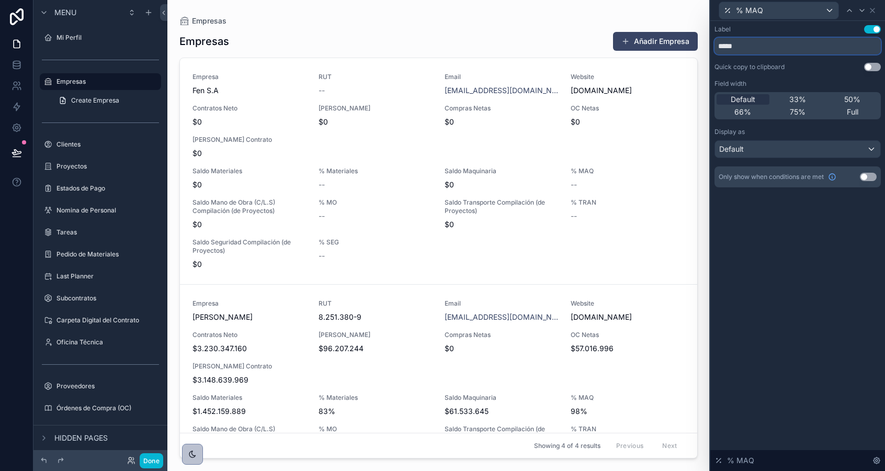
click at [735, 43] on input "*****" at bounding box center [798, 46] width 166 height 17
paste input "*******"
type input "**********"
click at [864, 11] on icon at bounding box center [862, 10] width 8 height 8
click at [787, 47] on input "**********" at bounding box center [798, 46] width 166 height 17
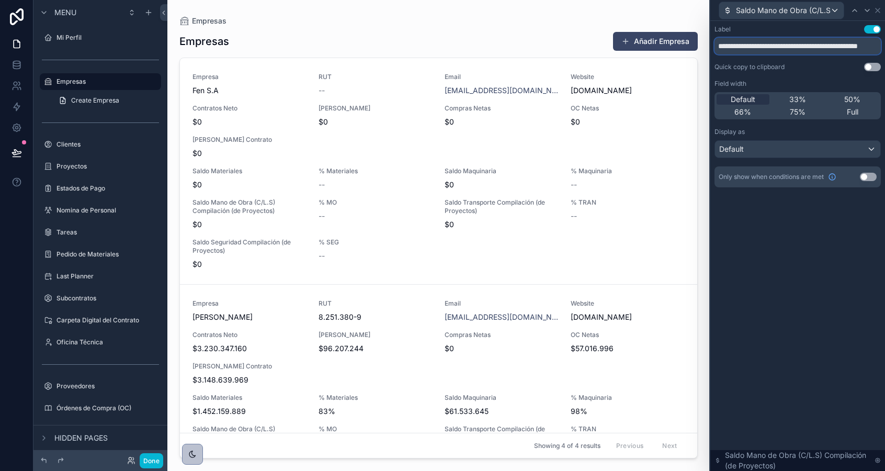
drag, startPoint x: 815, startPoint y: 47, endPoint x: 903, endPoint y: 128, distance: 120.0
click at [885, 128] on html "**********" at bounding box center [442, 235] width 885 height 471
drag, startPoint x: 740, startPoint y: 43, endPoint x: 872, endPoint y: 58, distance: 132.7
click at [871, 58] on div "**********" at bounding box center [798, 106] width 166 height 162
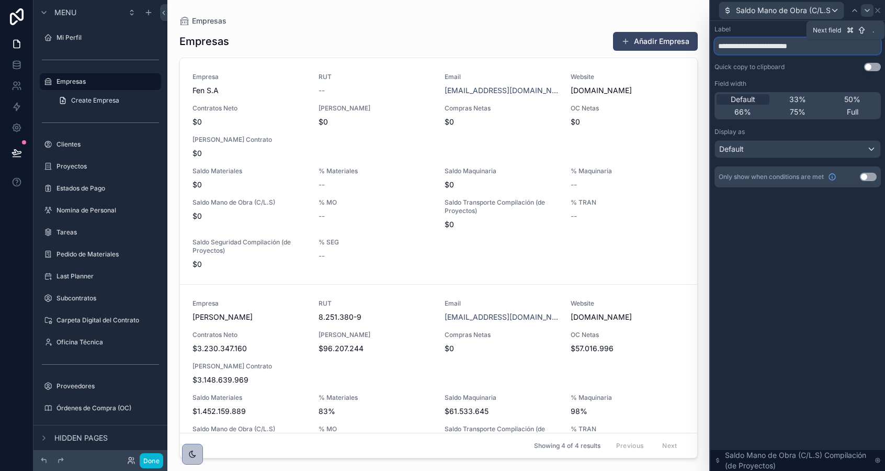
type input "**********"
click at [865, 12] on icon at bounding box center [867, 10] width 8 height 8
click at [731, 38] on input "****" at bounding box center [798, 46] width 166 height 17
click at [734, 52] on input "****" at bounding box center [798, 46] width 166 height 17
click at [734, 48] on input "****" at bounding box center [798, 46] width 166 height 17
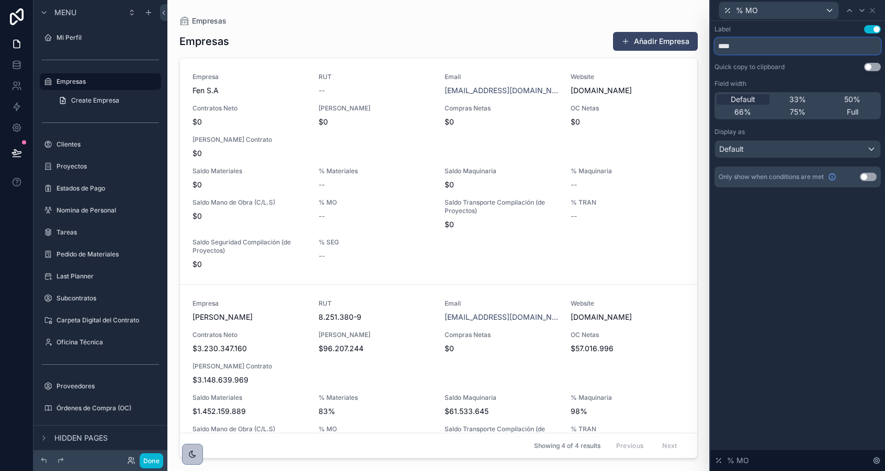
click at [734, 48] on input "****" at bounding box center [798, 46] width 166 height 17
paste input "**********"
type input "**********"
click at [849, 12] on icon at bounding box center [849, 10] width 8 height 8
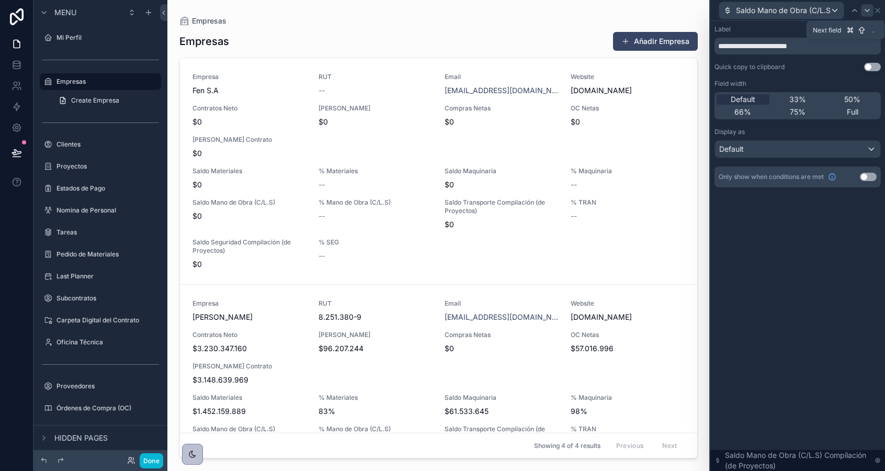
click at [868, 12] on icon at bounding box center [867, 10] width 8 height 8
click at [860, 12] on icon at bounding box center [862, 10] width 8 height 8
drag, startPoint x: 776, startPoint y: 51, endPoint x: 837, endPoint y: 93, distance: 73.7
click at [843, 98] on div "**********" at bounding box center [798, 106] width 166 height 162
drag, startPoint x: 777, startPoint y: 47, endPoint x: 903, endPoint y: 135, distance: 154.4
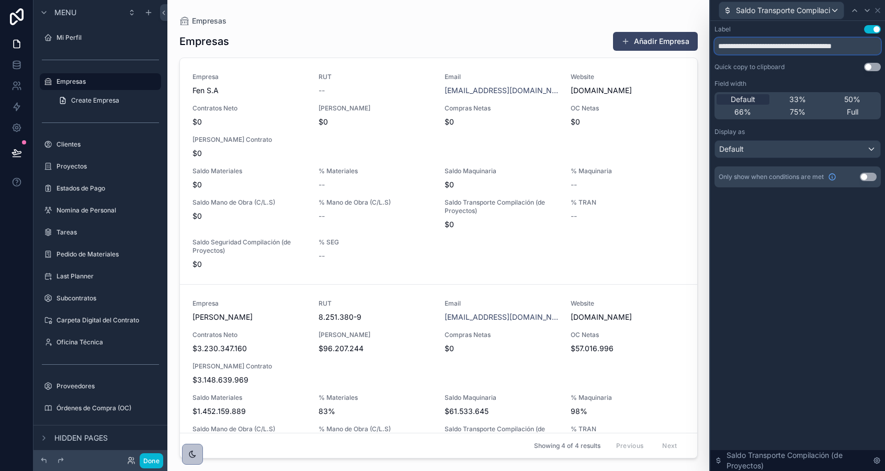
click at [885, 135] on html "**********" at bounding box center [442, 235] width 885 height 471
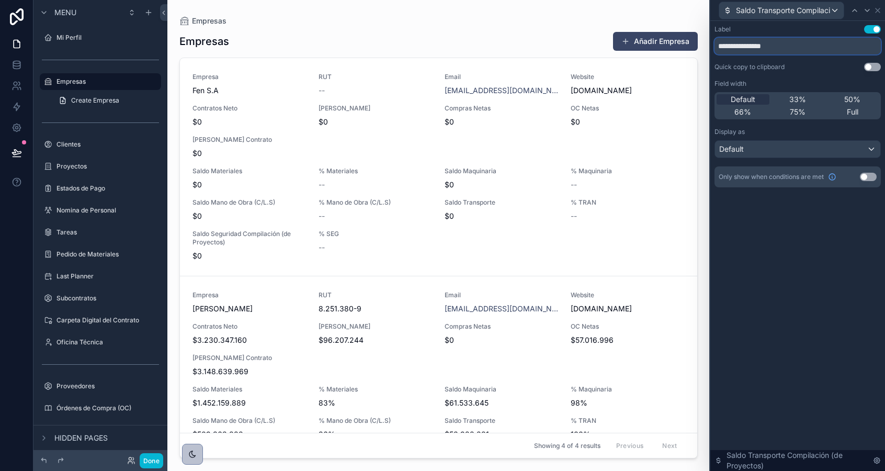
click at [759, 50] on input "**********" at bounding box center [798, 46] width 166 height 17
type input "**********"
click at [867, 10] on icon at bounding box center [867, 10] width 8 height 8
click at [737, 46] on input "******" at bounding box center [798, 46] width 166 height 17
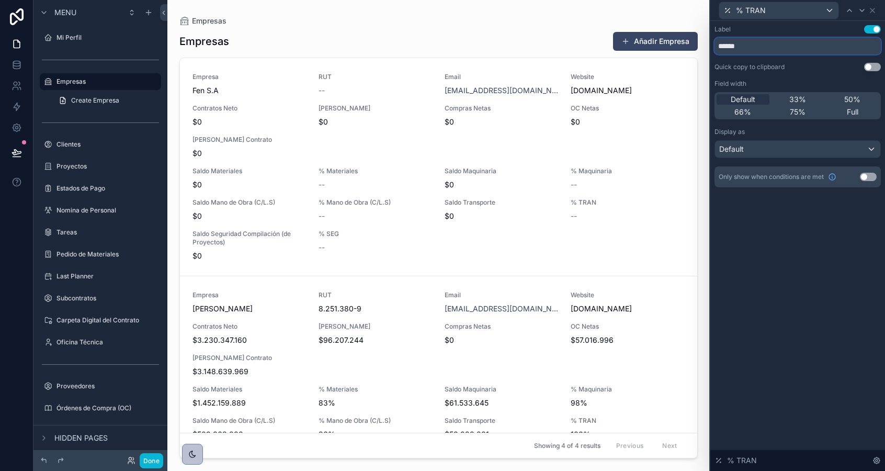
click at [737, 46] on input "******" at bounding box center [798, 46] width 166 height 17
paste input "******"
type input "**********"
click at [860, 11] on icon at bounding box center [862, 10] width 8 height 8
drag, startPoint x: 777, startPoint y: 49, endPoint x: 847, endPoint y: 117, distance: 98.0
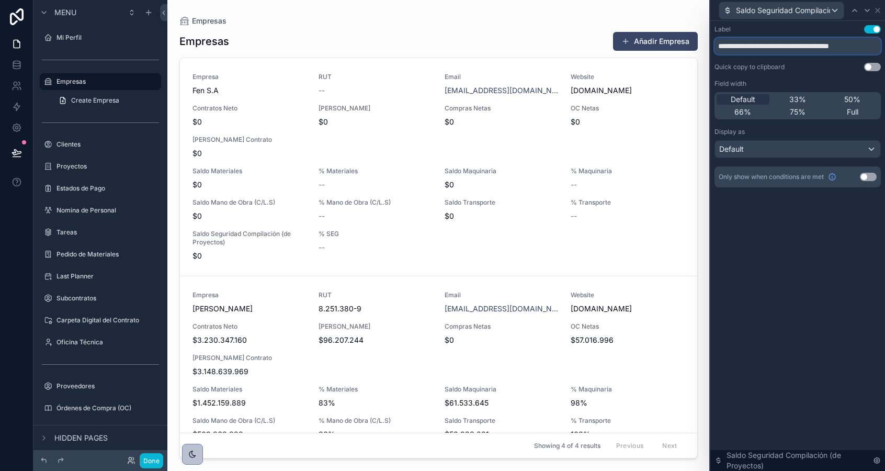
click at [847, 117] on div "**********" at bounding box center [798, 106] width 166 height 162
click at [761, 52] on input "**********" at bounding box center [798, 46] width 166 height 17
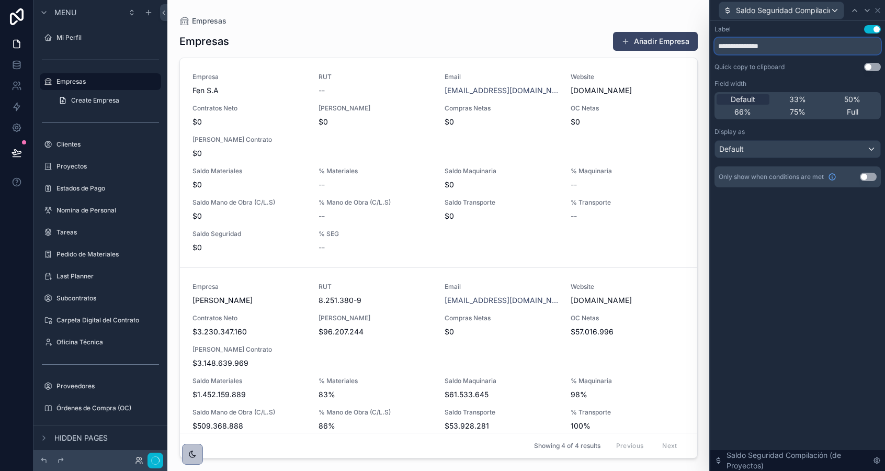
click at [761, 52] on input "**********" at bounding box center [798, 46] width 166 height 17
type input "**********"
click at [866, 10] on icon at bounding box center [867, 10] width 8 height 8
click at [736, 46] on input "*****" at bounding box center [798, 46] width 166 height 17
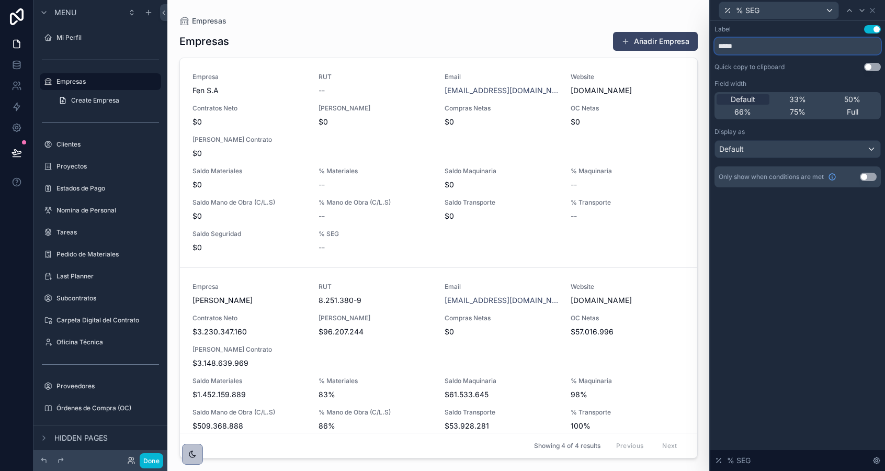
paste input "******"
type input "**********"
click at [860, 10] on icon at bounding box center [862, 10] width 8 height 8
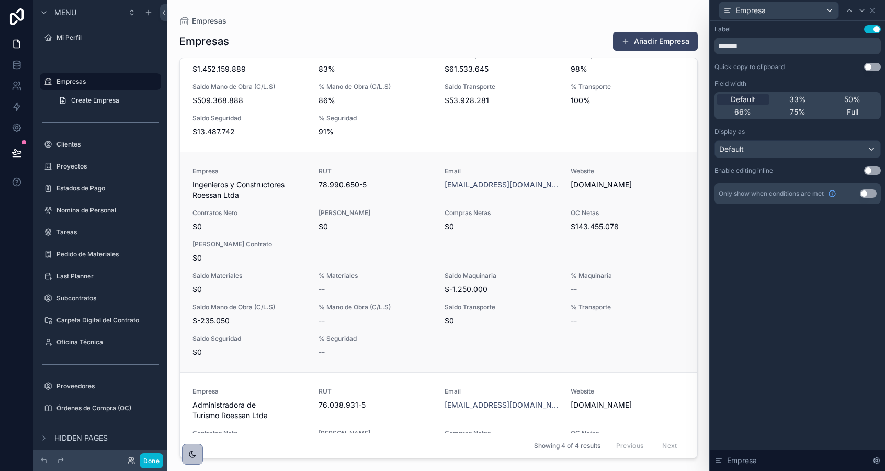
scroll to position [485, 0]
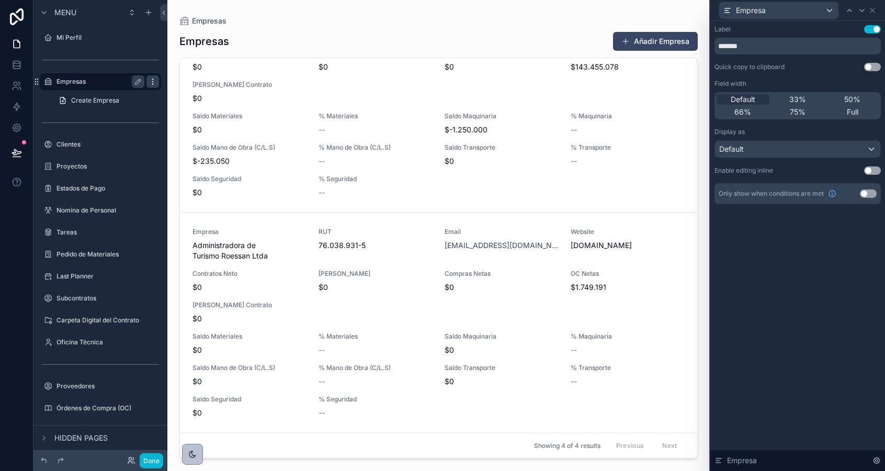
click at [151, 82] on icon "scrollable content" at bounding box center [153, 81] width 8 height 8
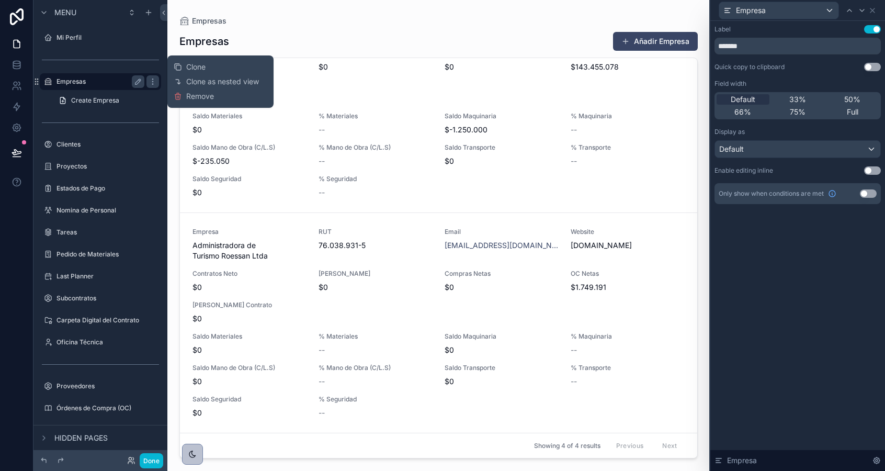
click at [103, 81] on label "Empresas" at bounding box center [98, 81] width 84 height 8
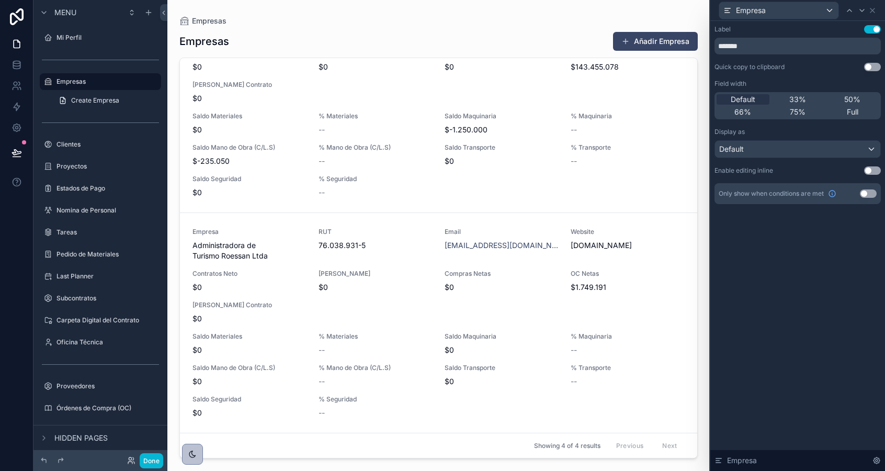
click at [852, 215] on div "Label Use setting ******* Quick copy to clipboard Use setting Field width Defau…" at bounding box center [797, 125] width 175 height 208
click at [871, 5] on div "Empresa" at bounding box center [798, 10] width 166 height 20
click at [871, 8] on icon at bounding box center [872, 10] width 8 height 8
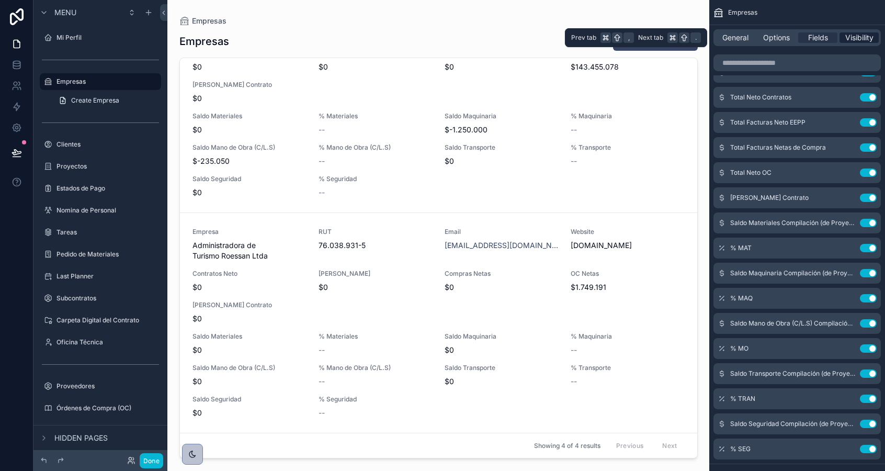
click at [863, 37] on span "Visibility" at bounding box center [859, 37] width 28 height 10
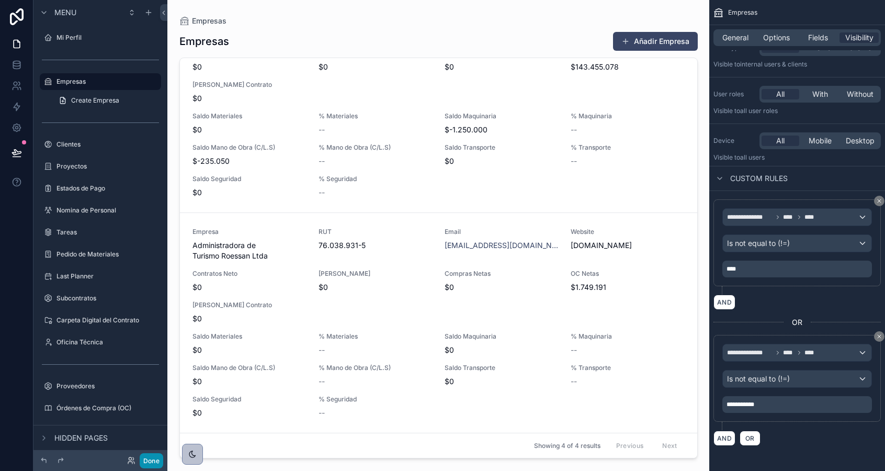
click at [149, 461] on button "Done" at bounding box center [152, 460] width 24 height 15
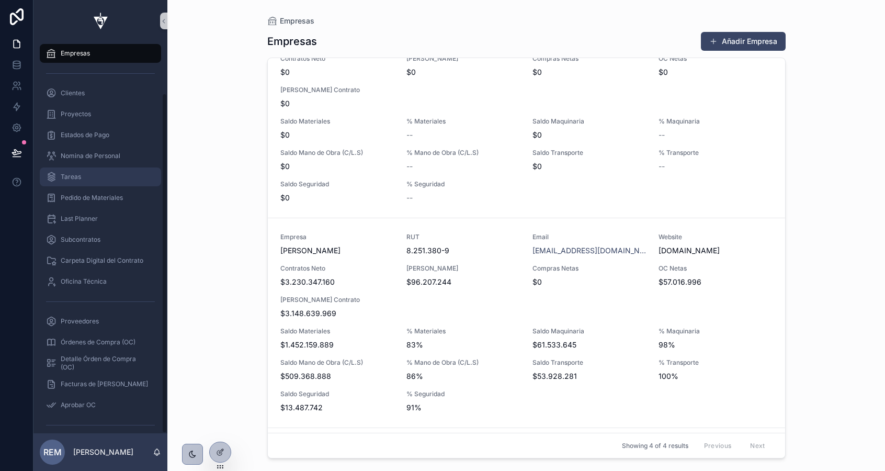
scroll to position [59, 0]
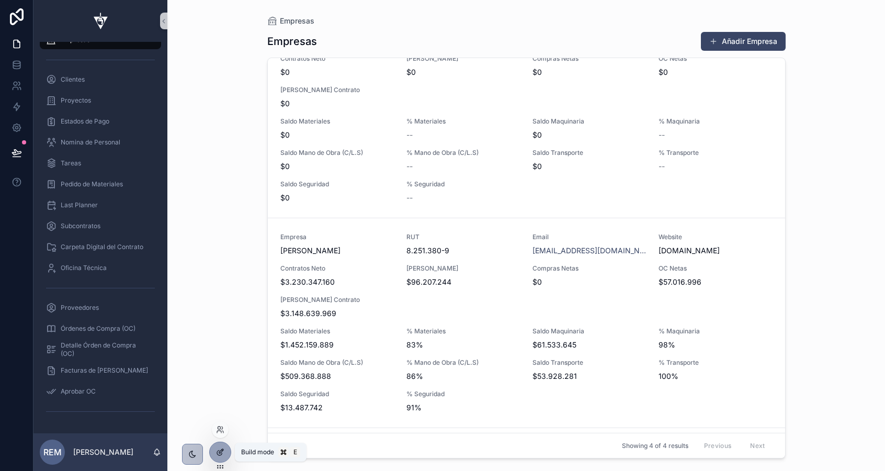
click at [221, 450] on icon at bounding box center [220, 452] width 8 height 8
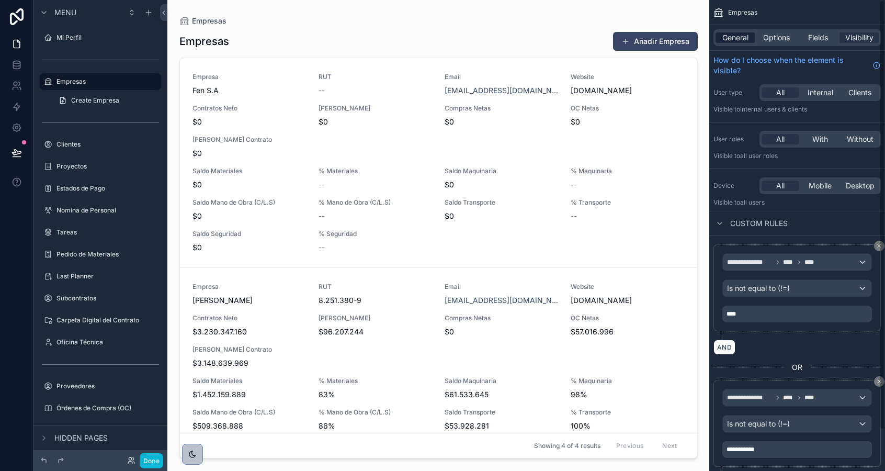
click at [734, 42] on span "General" at bounding box center [735, 37] width 26 height 10
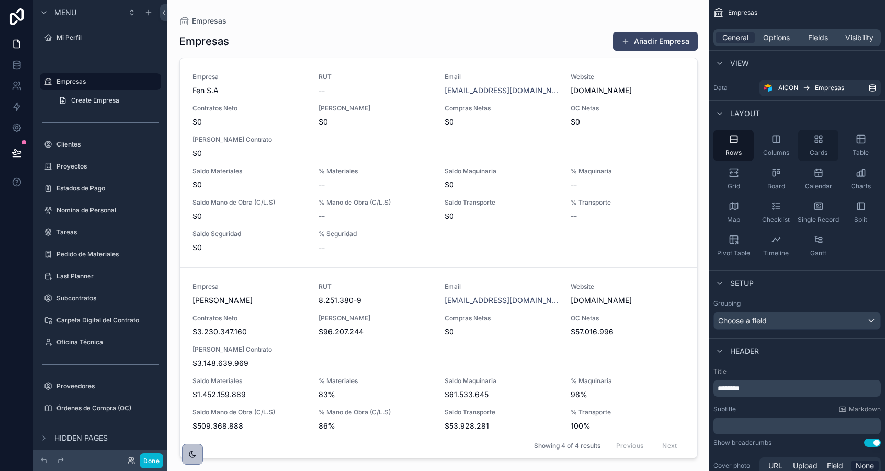
click at [828, 145] on div "Cards" at bounding box center [818, 145] width 40 height 31
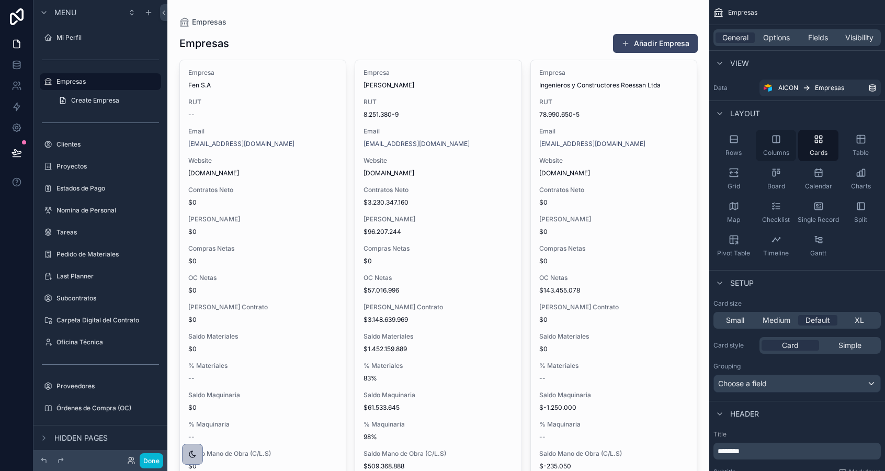
click at [774, 143] on icon "scrollable content" at bounding box center [776, 139] width 10 height 10
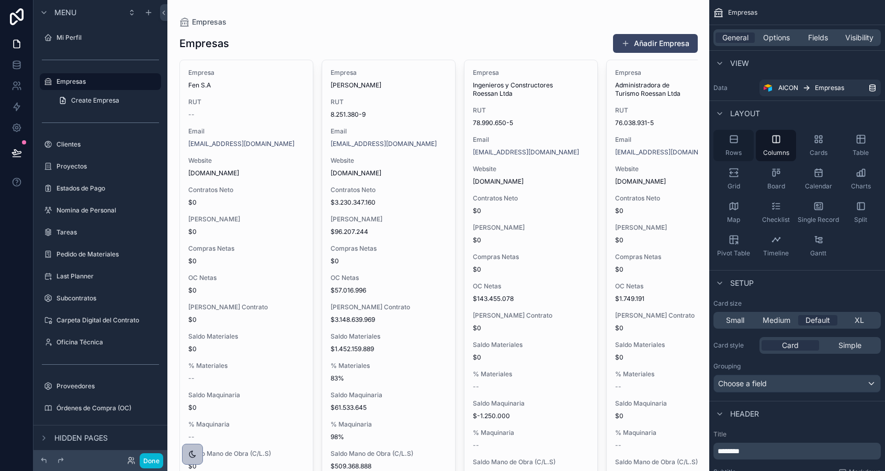
click at [733, 151] on span "Rows" at bounding box center [734, 153] width 16 height 8
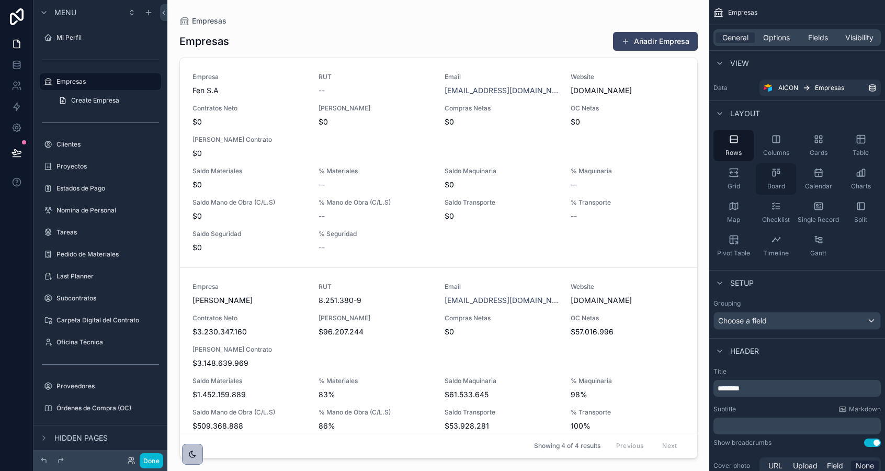
click at [781, 178] on div "Board" at bounding box center [776, 178] width 40 height 31
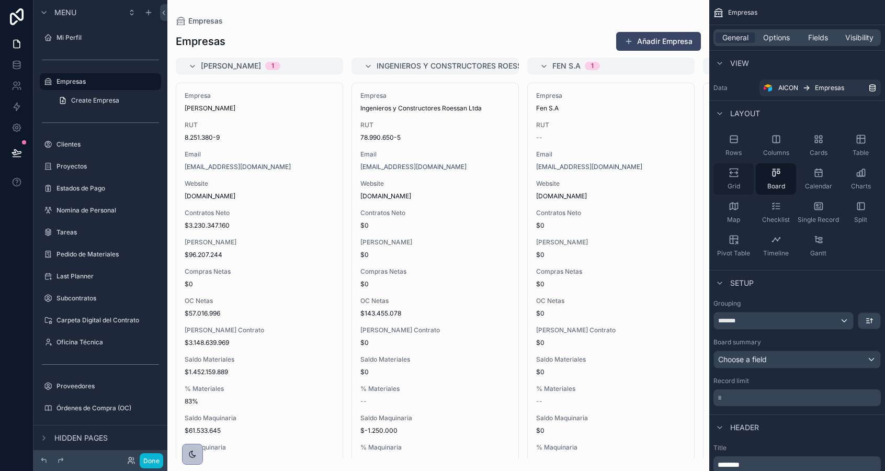
click at [734, 177] on icon "scrollable content" at bounding box center [734, 172] width 10 height 10
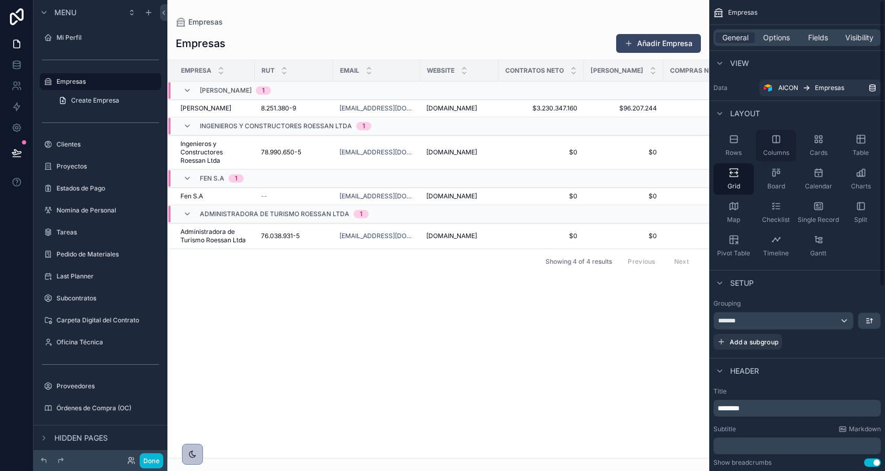
click at [772, 132] on div "Columns" at bounding box center [776, 145] width 40 height 31
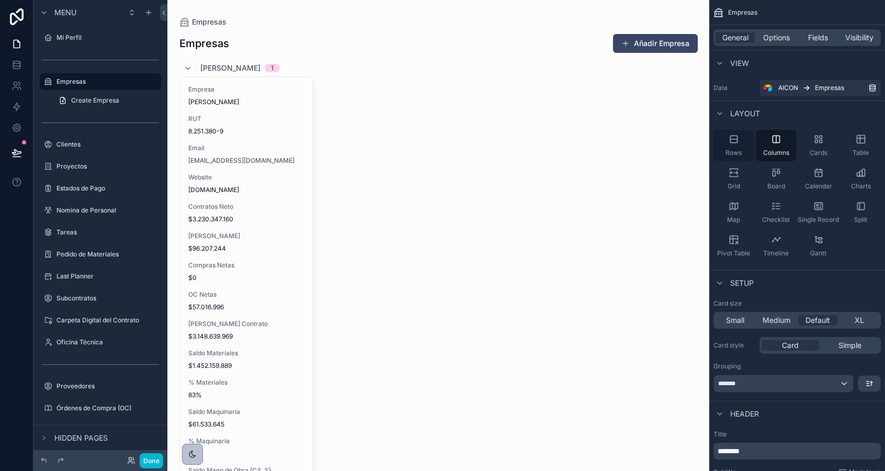
click at [738, 145] on div "Rows" at bounding box center [733, 145] width 40 height 31
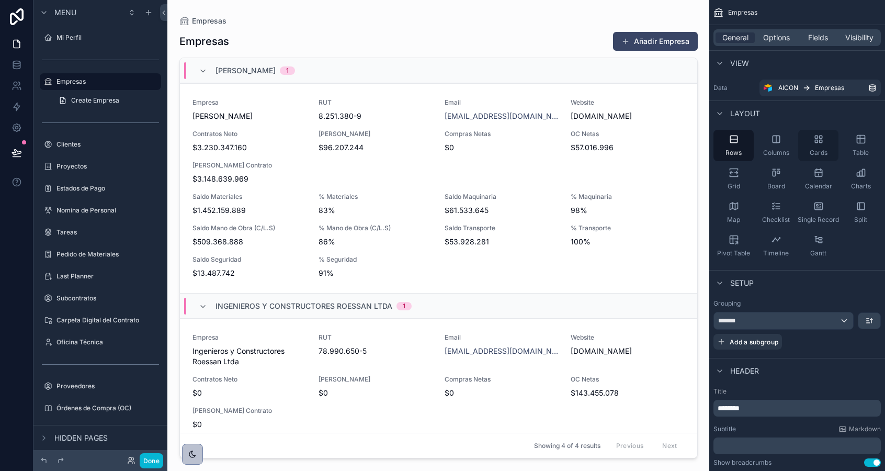
click at [815, 134] on icon "scrollable content" at bounding box center [818, 139] width 10 height 10
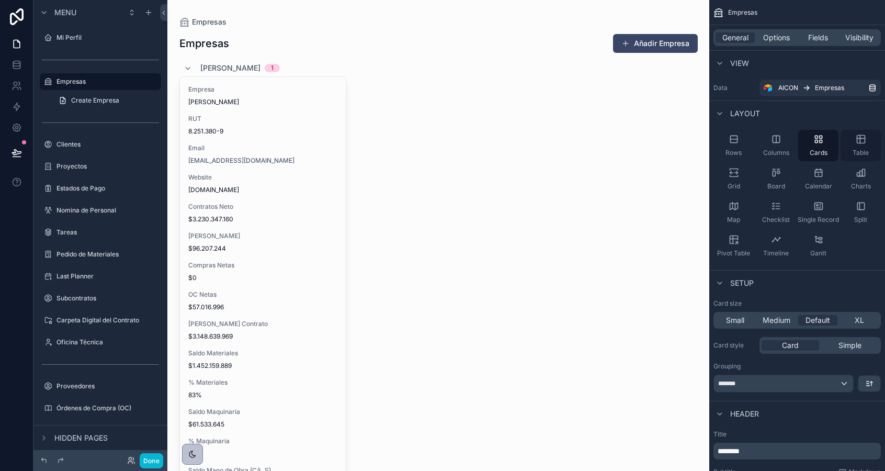
click at [866, 142] on div "Table" at bounding box center [861, 145] width 40 height 31
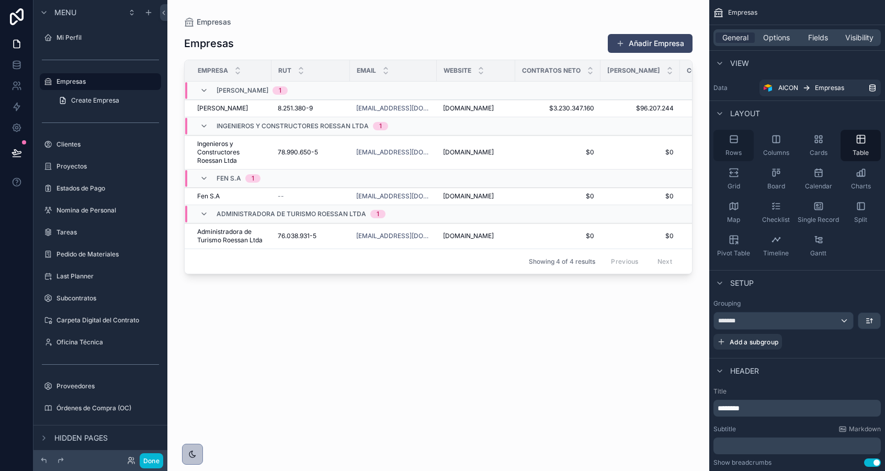
click at [735, 140] on icon "scrollable content" at bounding box center [734, 139] width 10 height 10
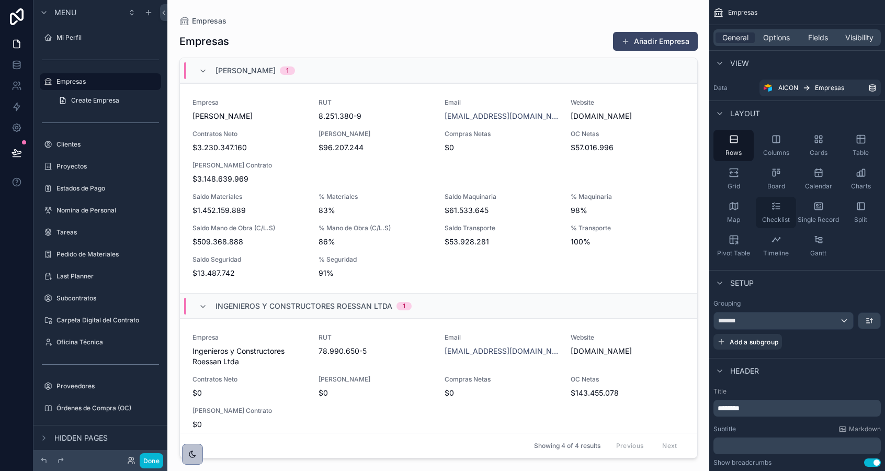
click at [771, 201] on icon "scrollable content" at bounding box center [776, 206] width 10 height 10
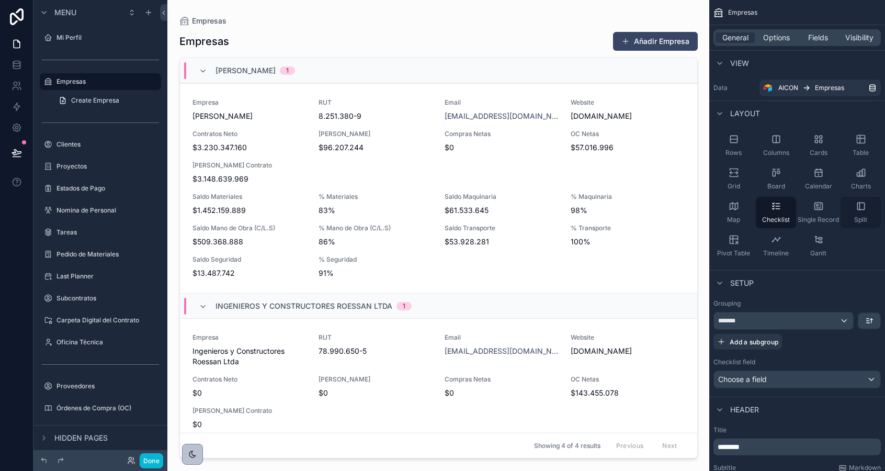
click at [854, 209] on div "Split" at bounding box center [861, 212] width 40 height 31
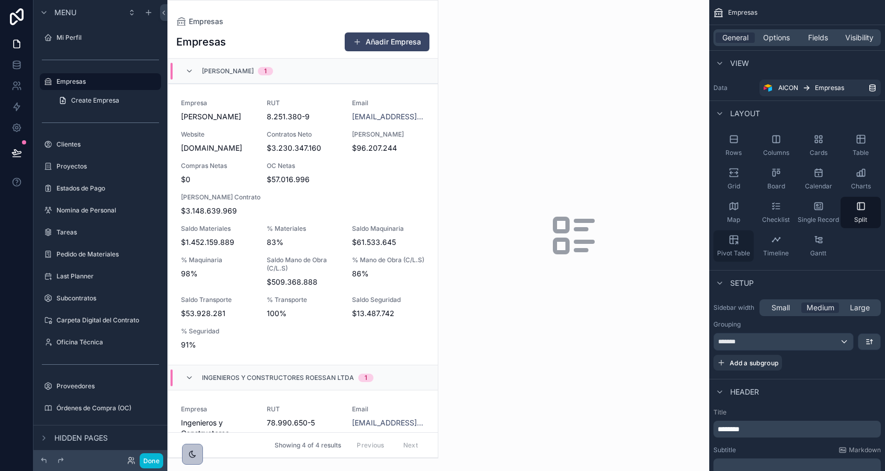
click at [734, 244] on icon "scrollable content" at bounding box center [734, 239] width 10 height 10
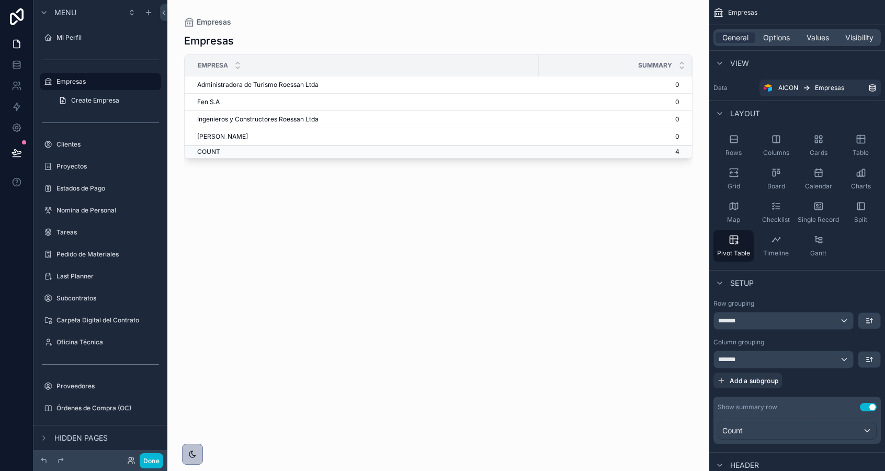
click at [232, 141] on div "scrollable content" at bounding box center [438, 229] width 542 height 458
click at [232, 138] on td "[PERSON_NAME]" at bounding box center [362, 136] width 354 height 17
click at [256, 134] on td "[PERSON_NAME]" at bounding box center [362, 136] width 354 height 17
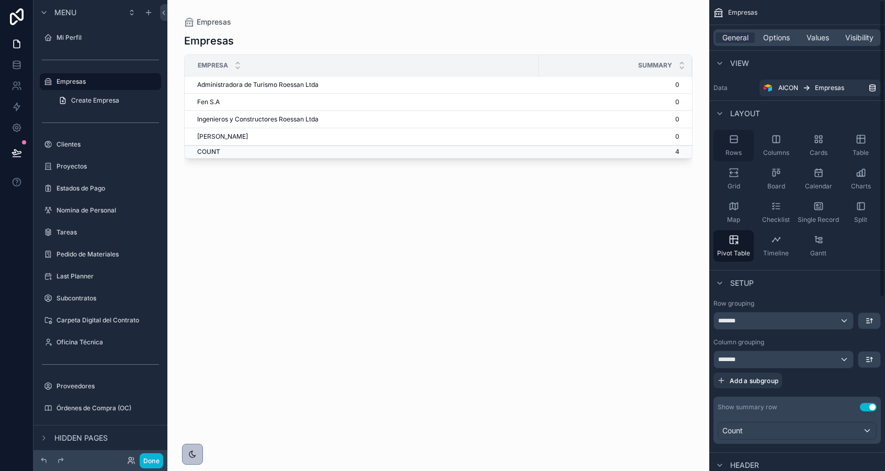
click at [726, 151] on span "Rows" at bounding box center [734, 153] width 16 height 8
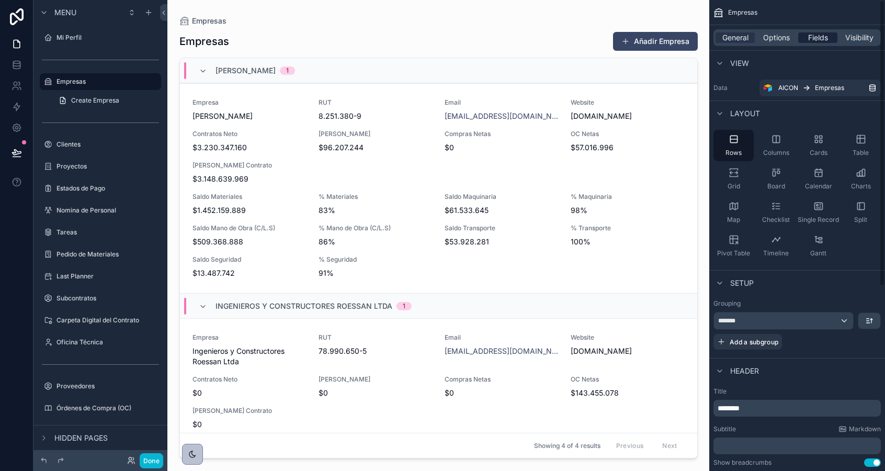
click at [812, 42] on span "Fields" at bounding box center [818, 37] width 20 height 10
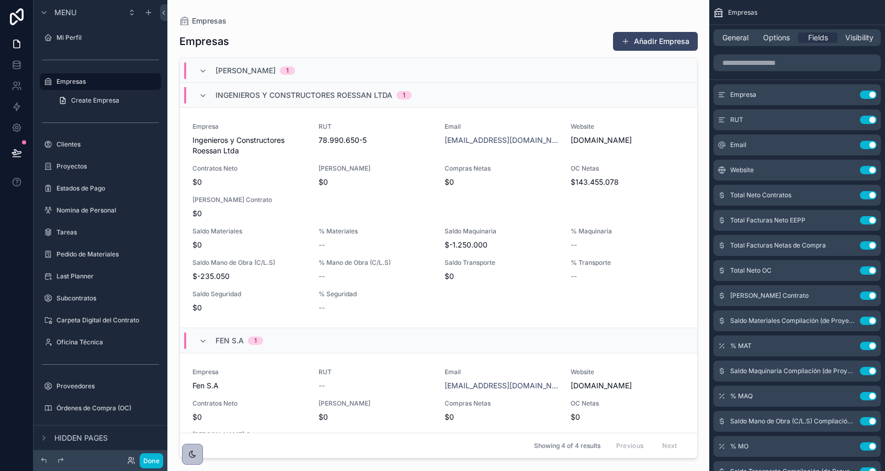
scroll to position [0, 0]
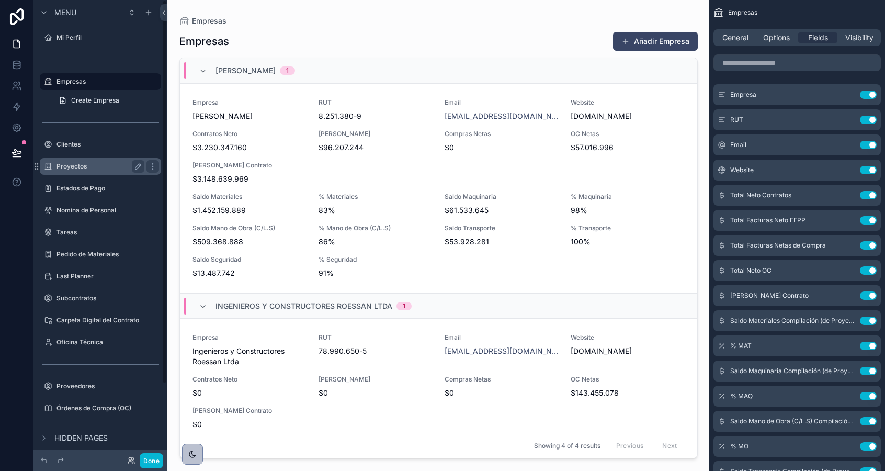
click at [81, 160] on div "Proyectos" at bounding box center [100, 166] width 88 height 13
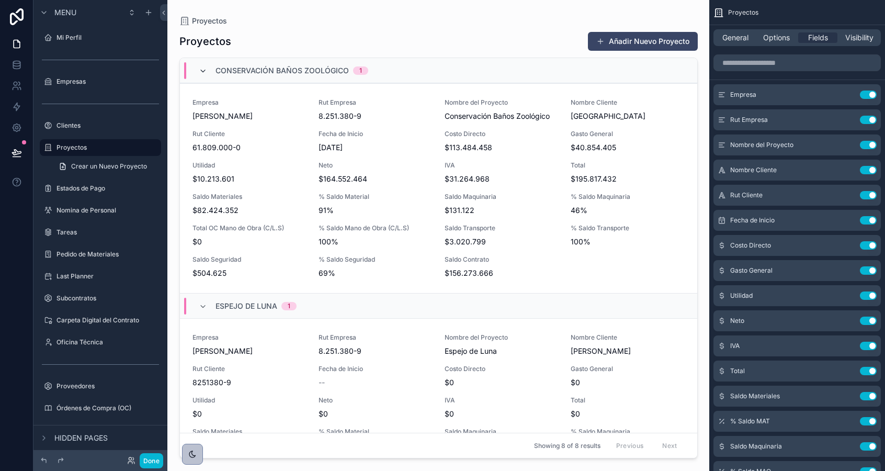
click at [199, 69] on icon "scrollable content" at bounding box center [203, 71] width 8 height 8
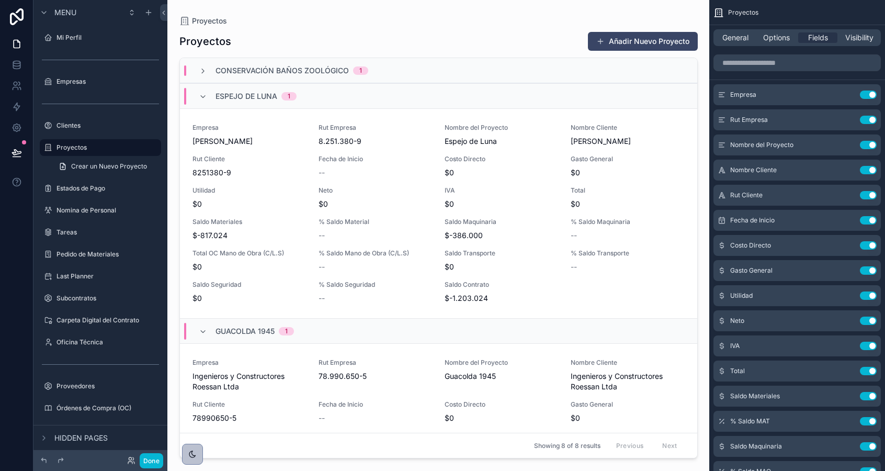
click at [205, 90] on div "[PERSON_NAME] 1" at bounding box center [248, 96] width 98 height 17
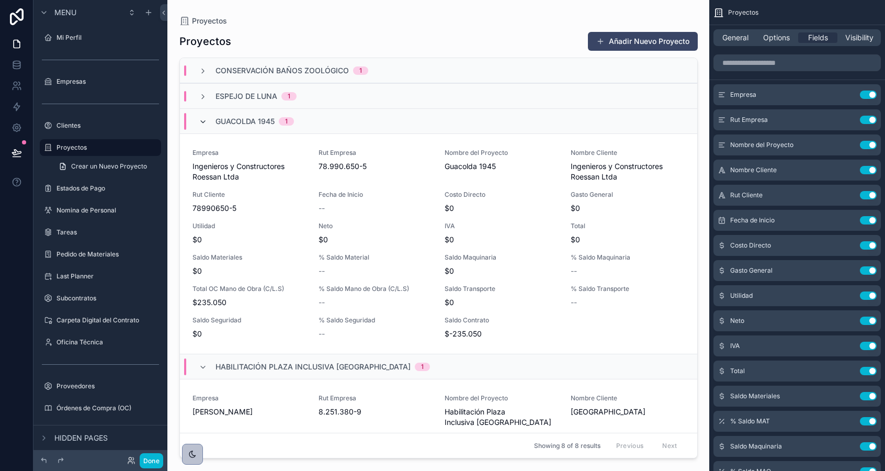
click at [203, 121] on icon "scrollable content" at bounding box center [203, 122] width 8 height 8
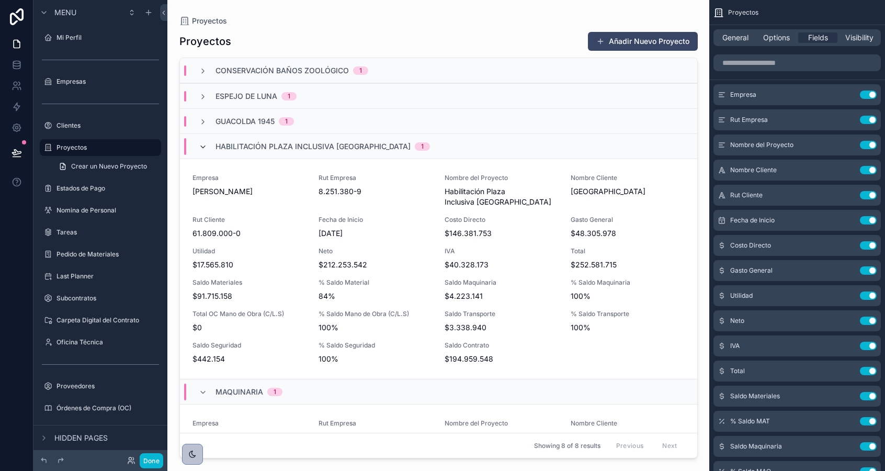
click at [204, 150] on icon "scrollable content" at bounding box center [203, 147] width 8 height 8
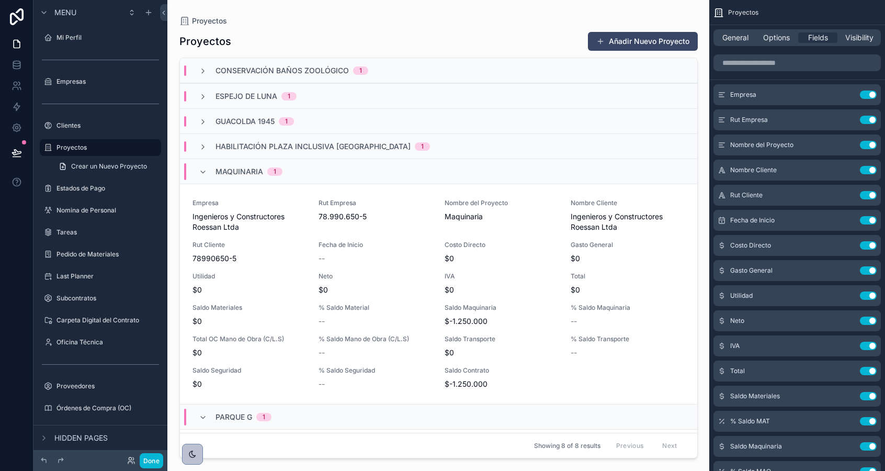
click at [201, 183] on div "Maquinaria 1" at bounding box center [438, 170] width 517 height 25
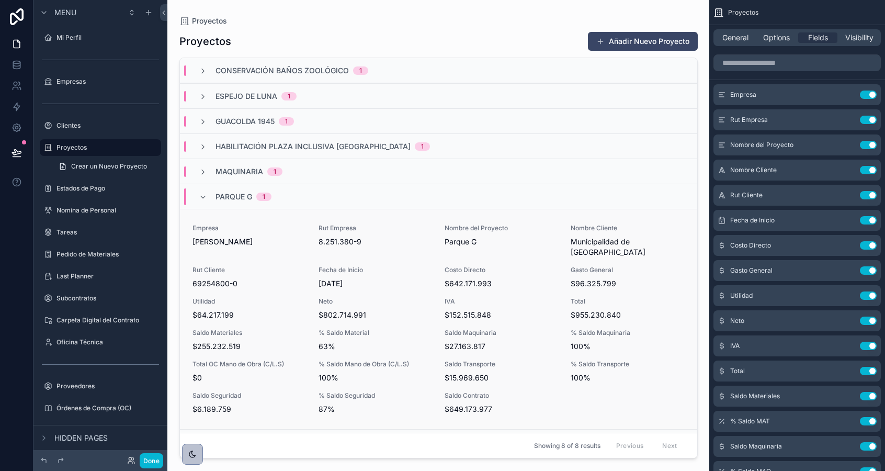
click at [200, 212] on link "Empresa [PERSON_NAME] Rut Empresa 8.251.380-9 Nombre del Proyecto Parque G Nomb…" at bounding box center [438, 319] width 517 height 220
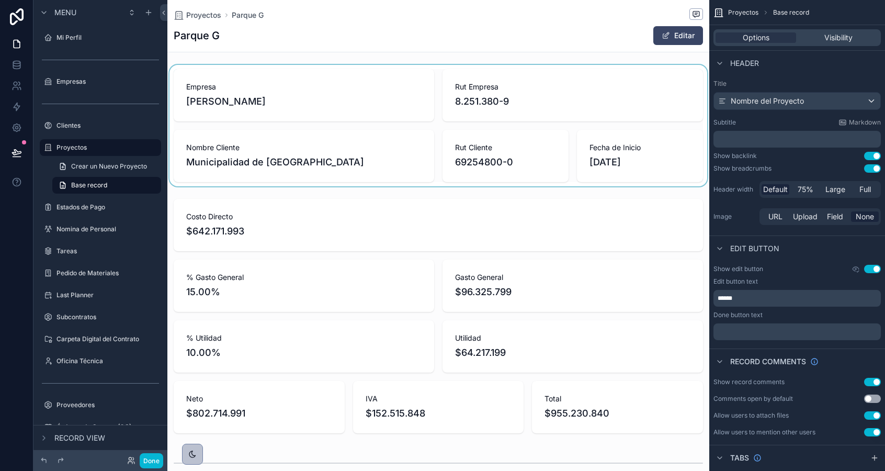
scroll to position [0, 528]
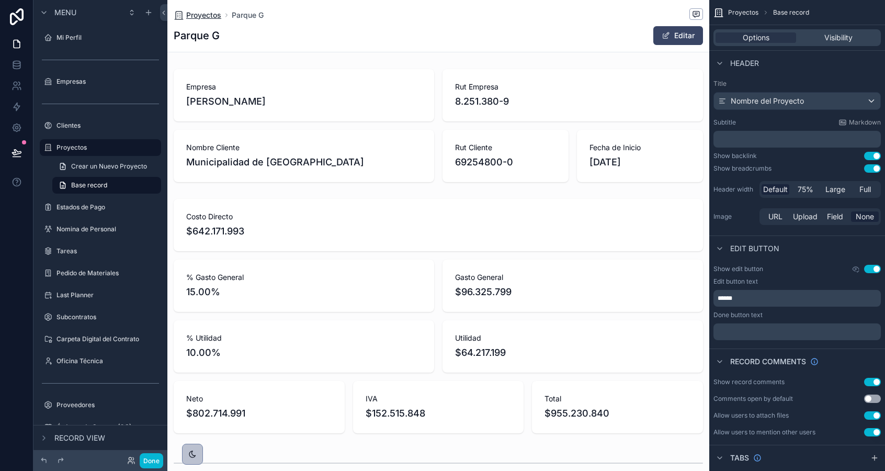
click at [198, 20] on span "Proyectos" at bounding box center [203, 15] width 35 height 10
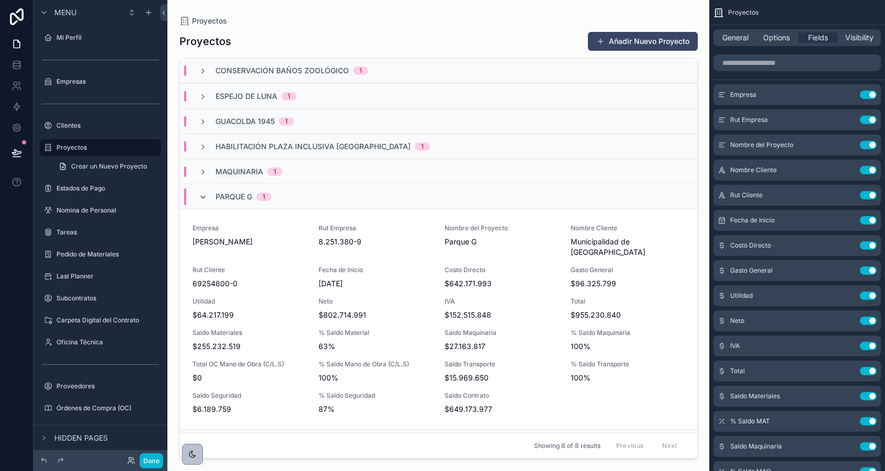
click at [204, 196] on icon "scrollable content" at bounding box center [203, 197] width 8 height 8
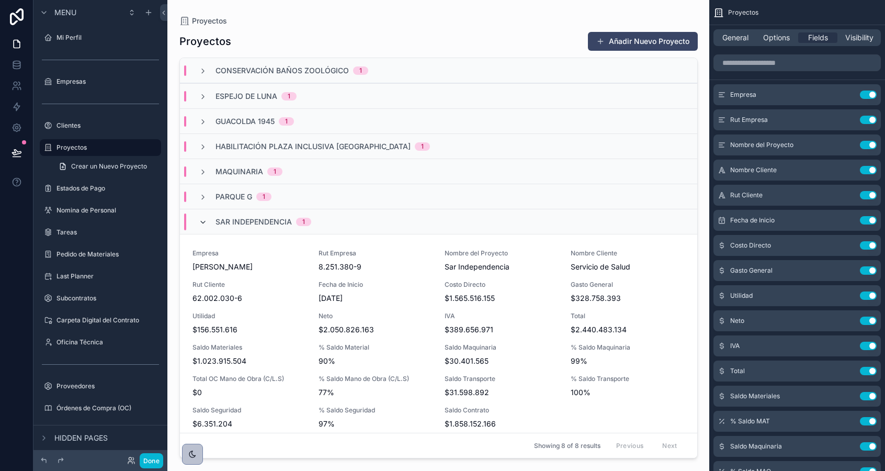
click at [203, 221] on icon "scrollable content" at bounding box center [203, 222] width 8 height 8
